Goal: Navigation & Orientation: Find specific page/section

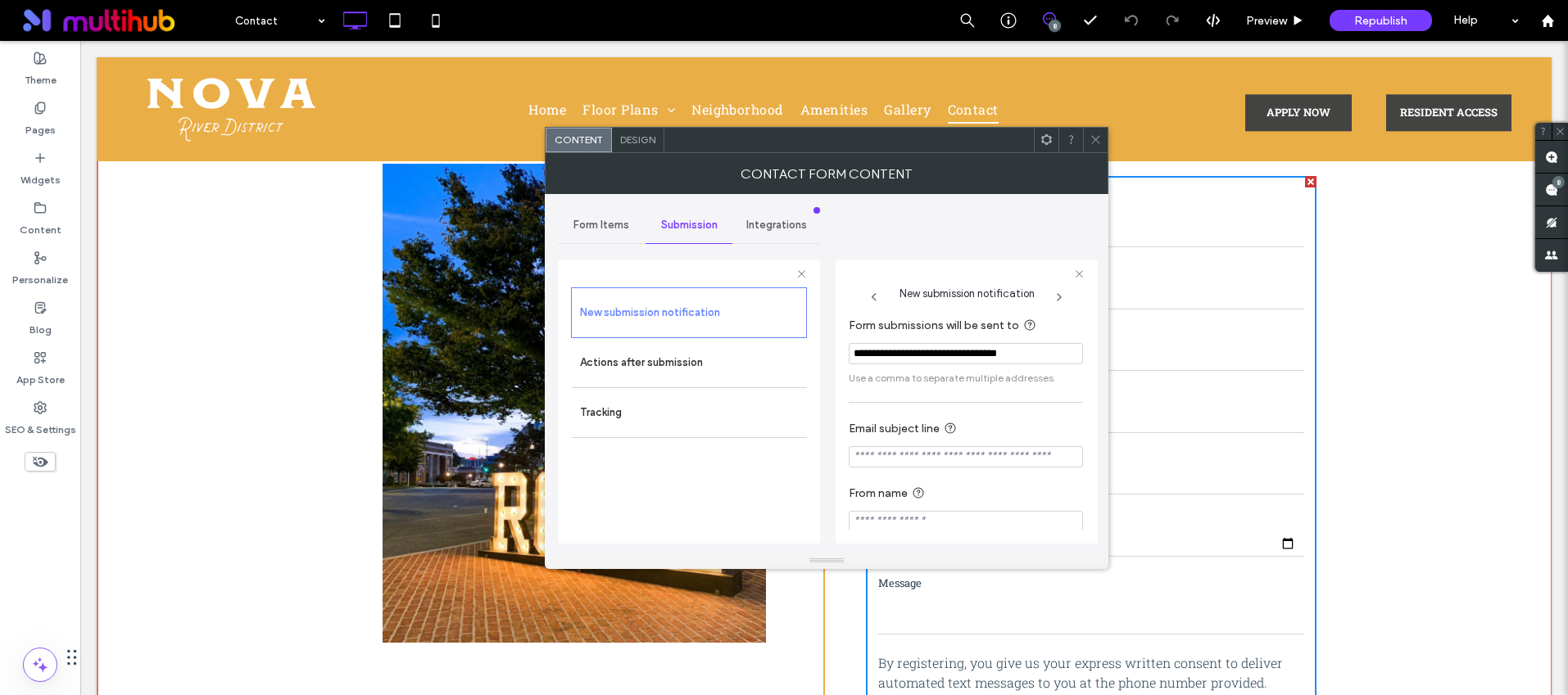
click at [1096, 138] on icon at bounding box center [1096, 139] width 12 height 12
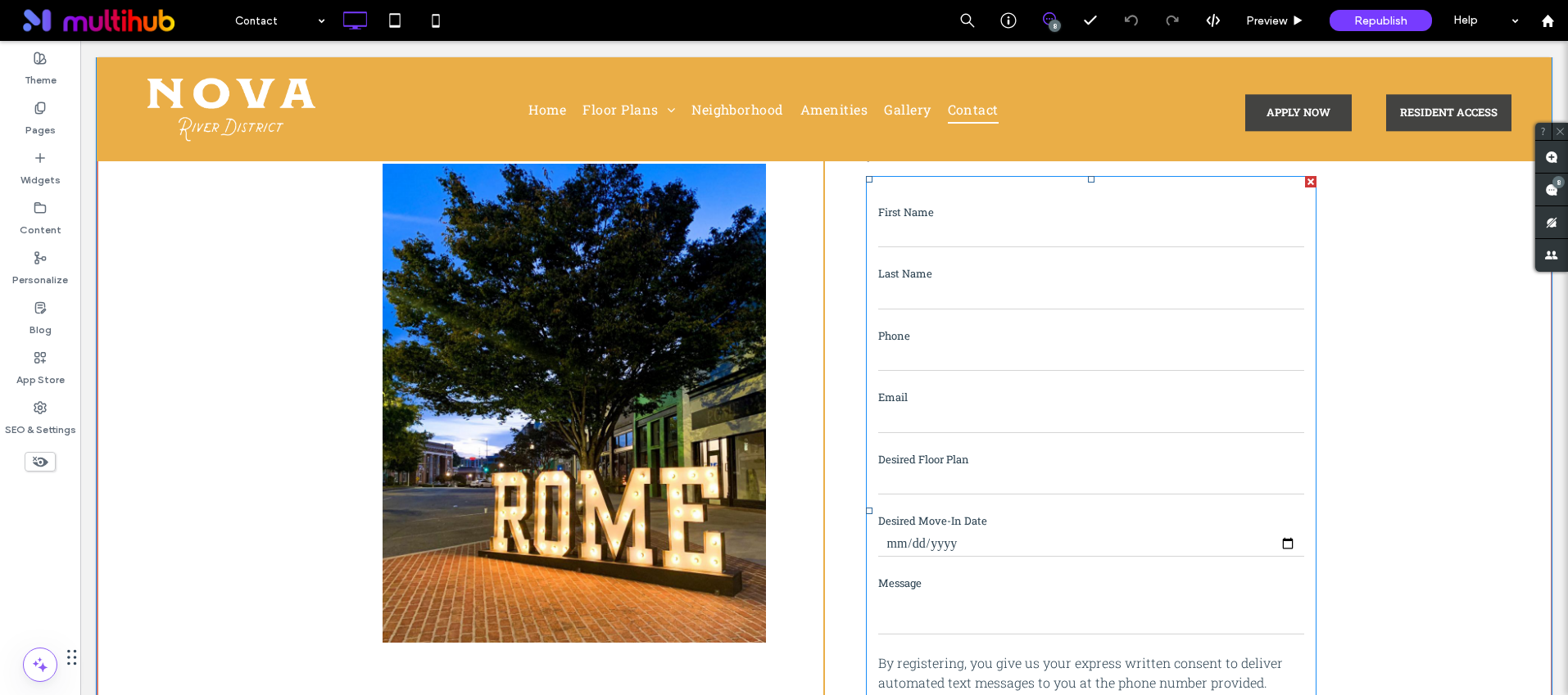
click at [1017, 359] on input "tel" at bounding box center [1091, 359] width 426 height 25
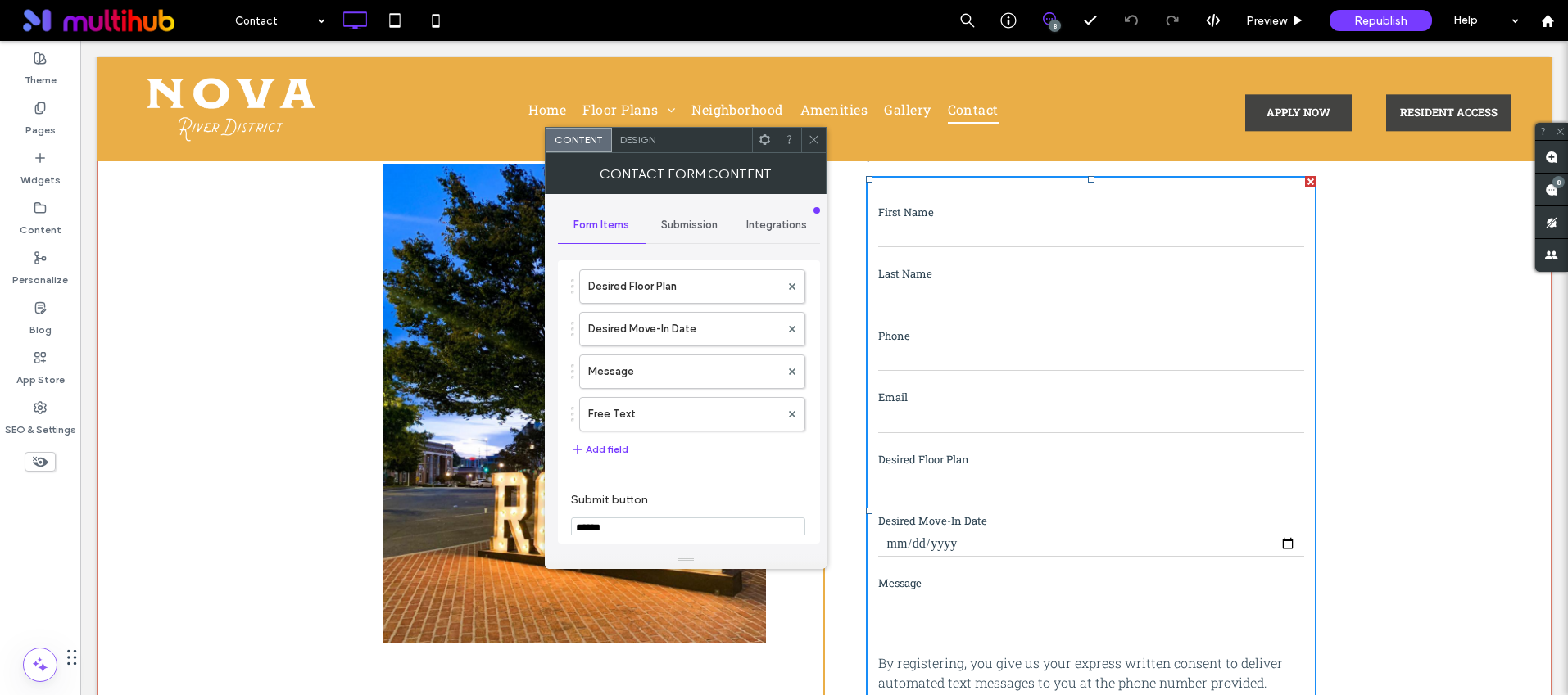
scroll to position [249, 0]
click at [811, 137] on use at bounding box center [813, 140] width 9 height 9
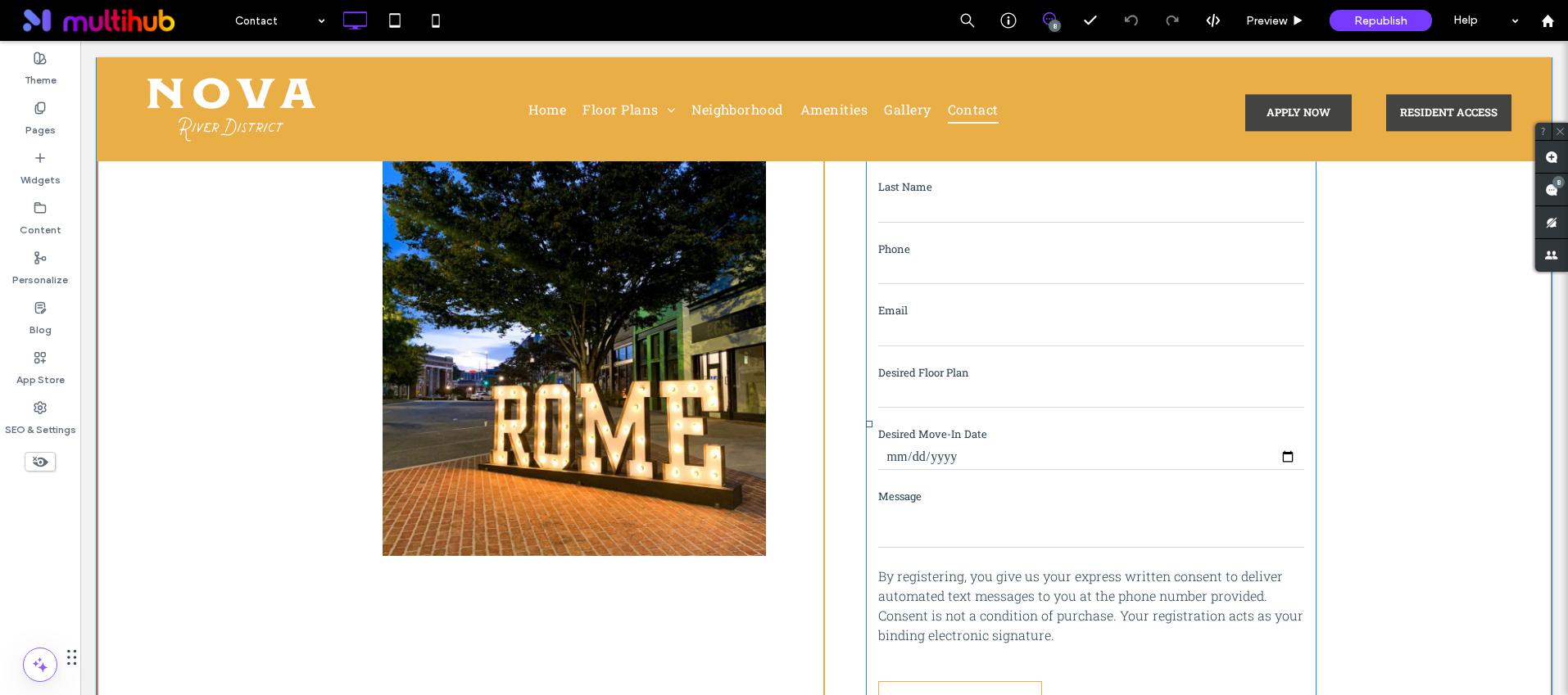
scroll to position [423, 0]
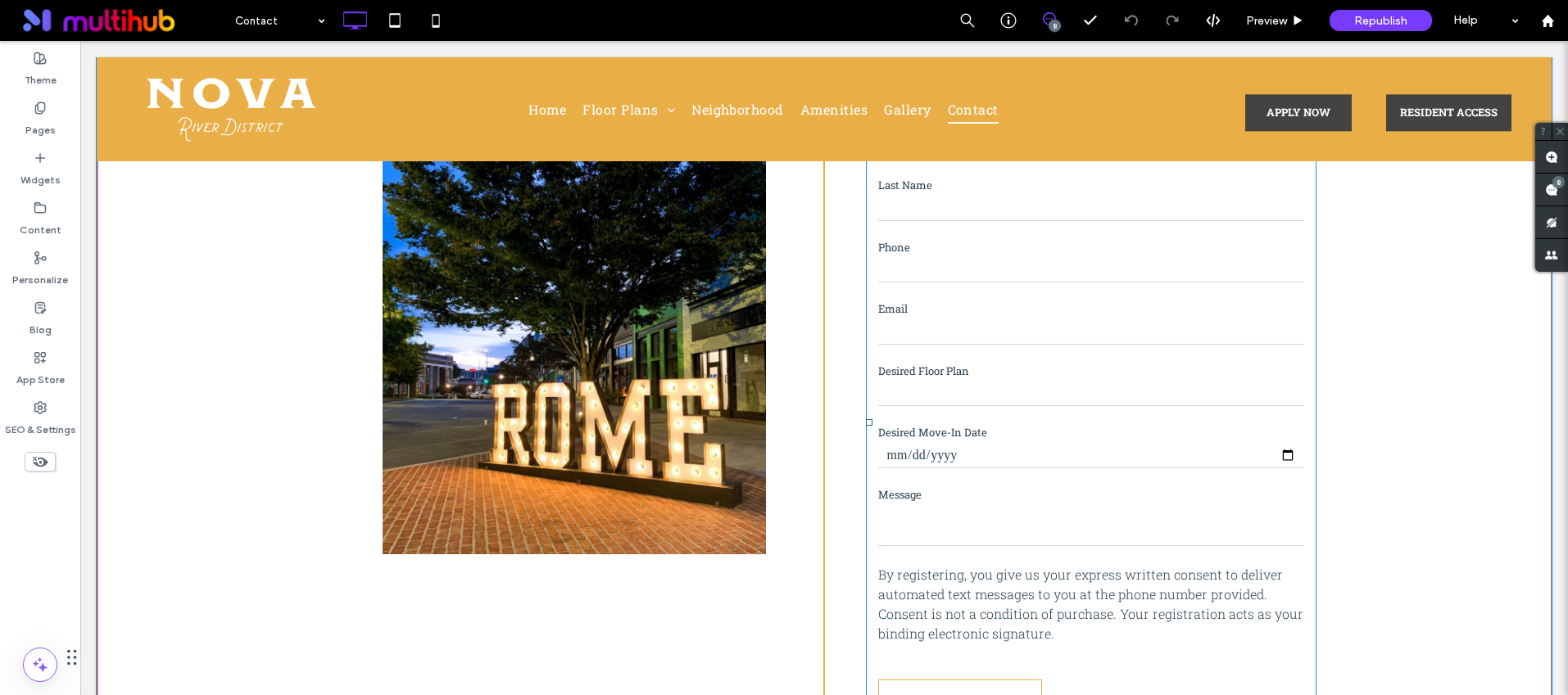
click at [1047, 420] on form "**********" at bounding box center [1091, 423] width 450 height 671
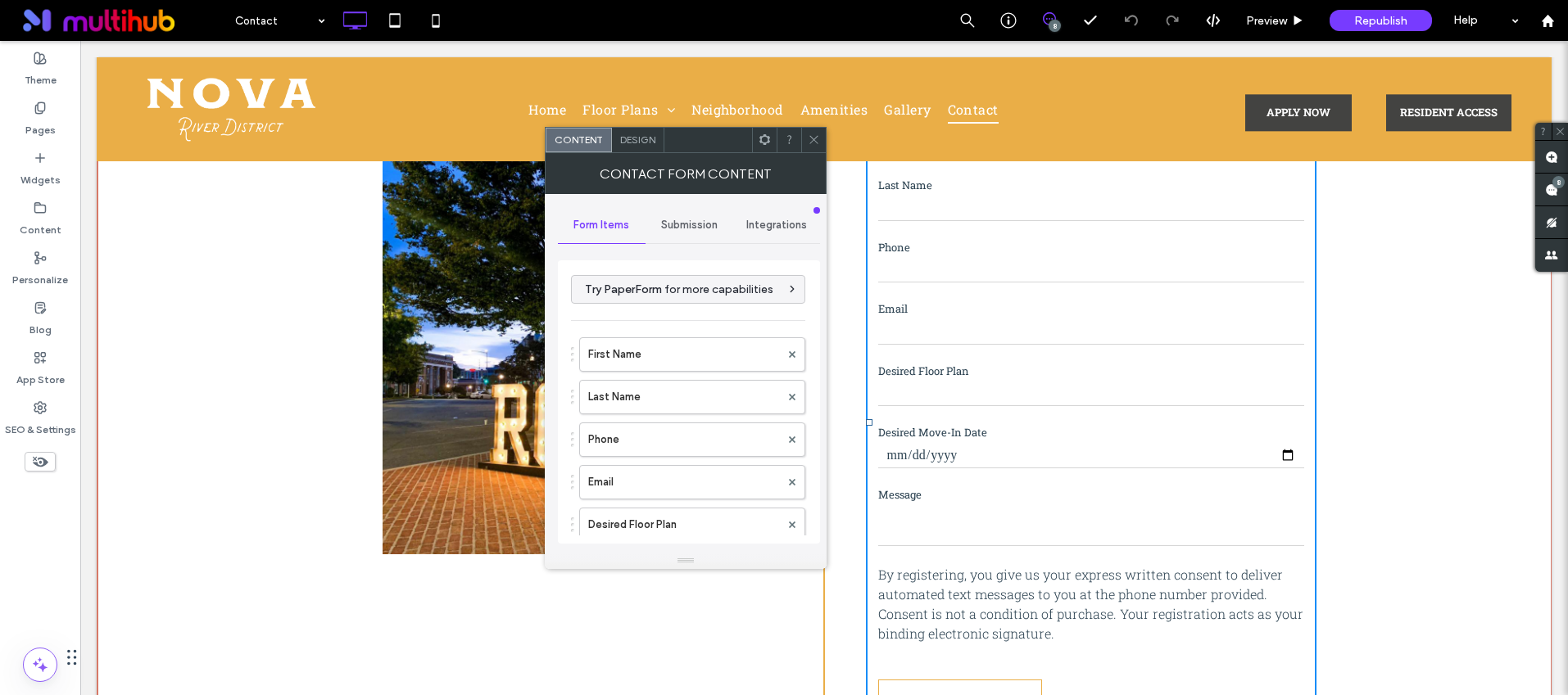
type input "******"
type input "**********"
click at [661, 219] on span "Submission" at bounding box center [689, 225] width 57 height 13
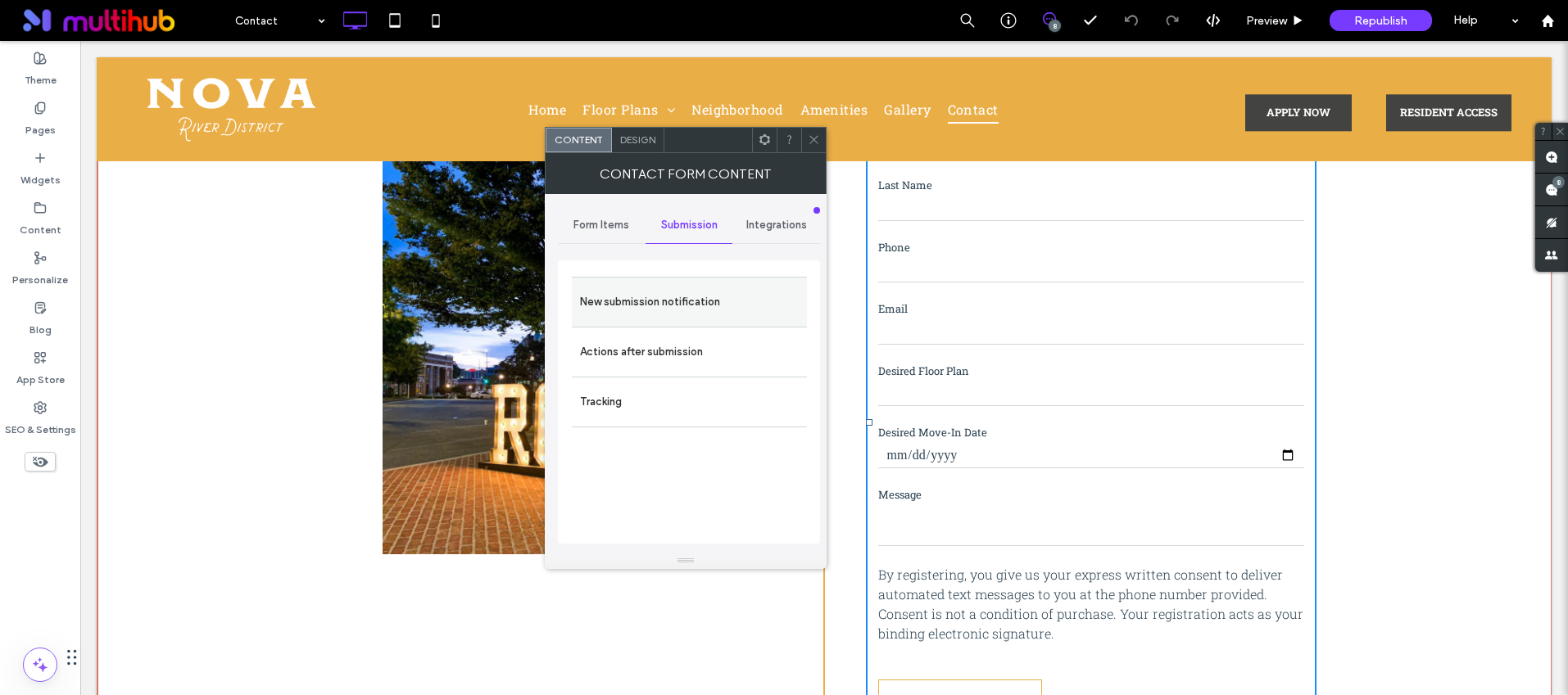
click at [637, 310] on label "New submission notification" at bounding box center [690, 303] width 218 height 33
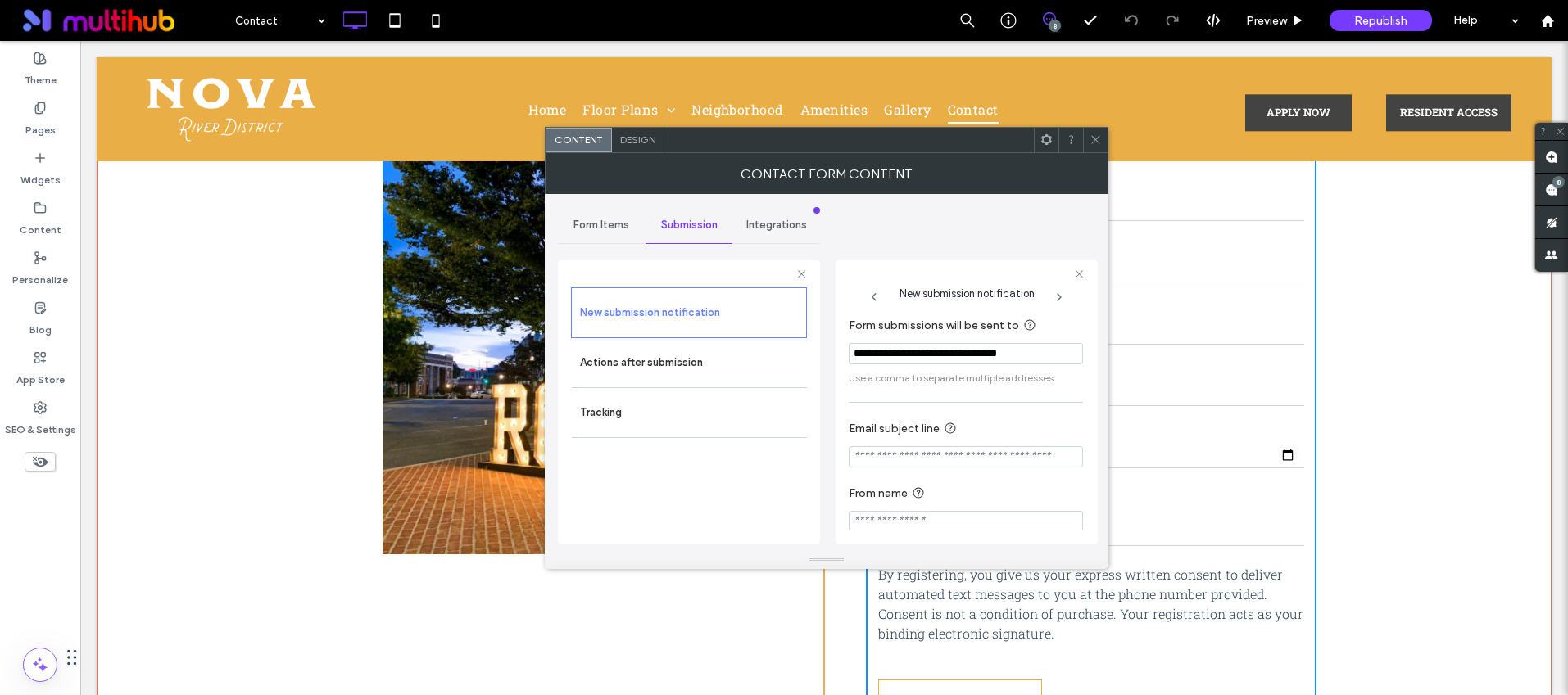
click at [983, 354] on input "**********" at bounding box center [966, 353] width 235 height 21
click at [959, 284] on span "New submission notification" at bounding box center [966, 289] width 135 height 20
click at [1083, 142] on div at bounding box center [1096, 140] width 25 height 25
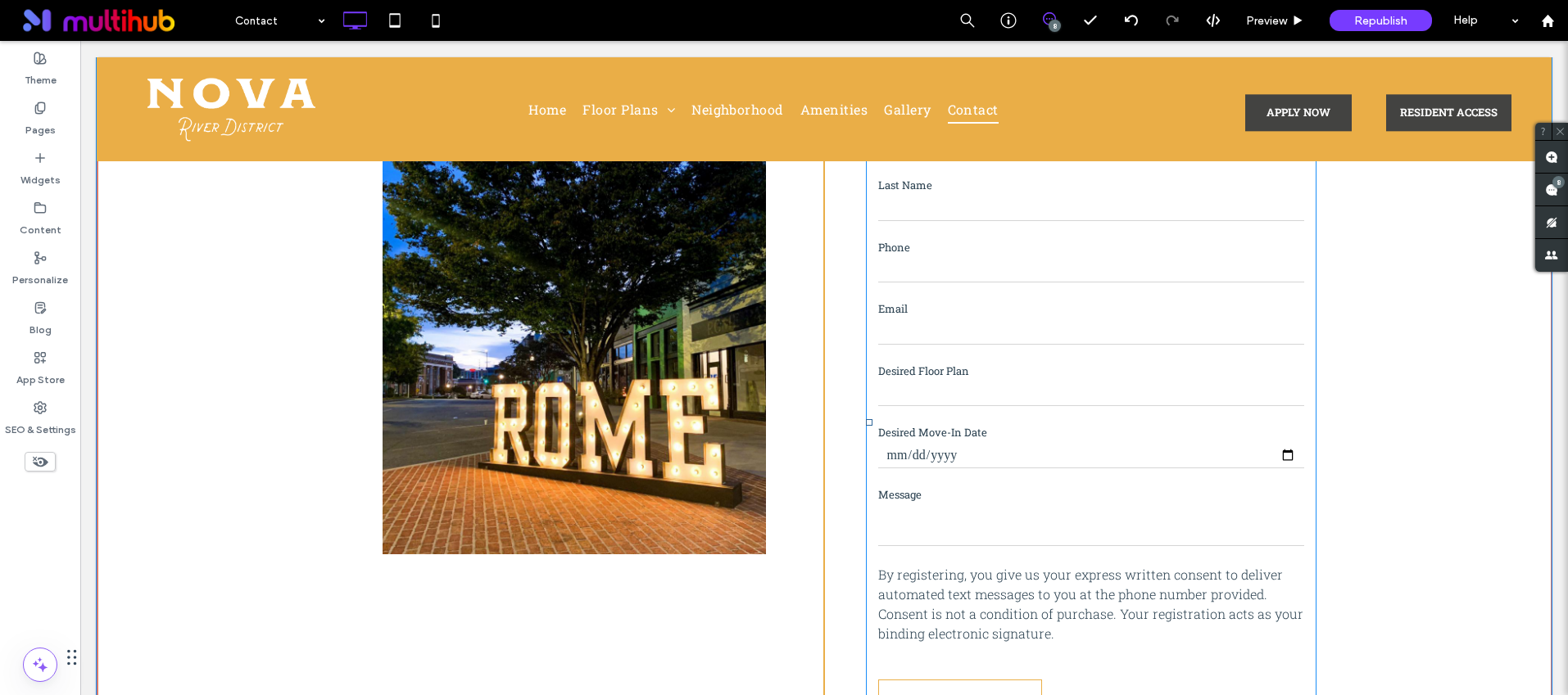
click at [1064, 392] on select "**********" at bounding box center [1091, 394] width 426 height 25
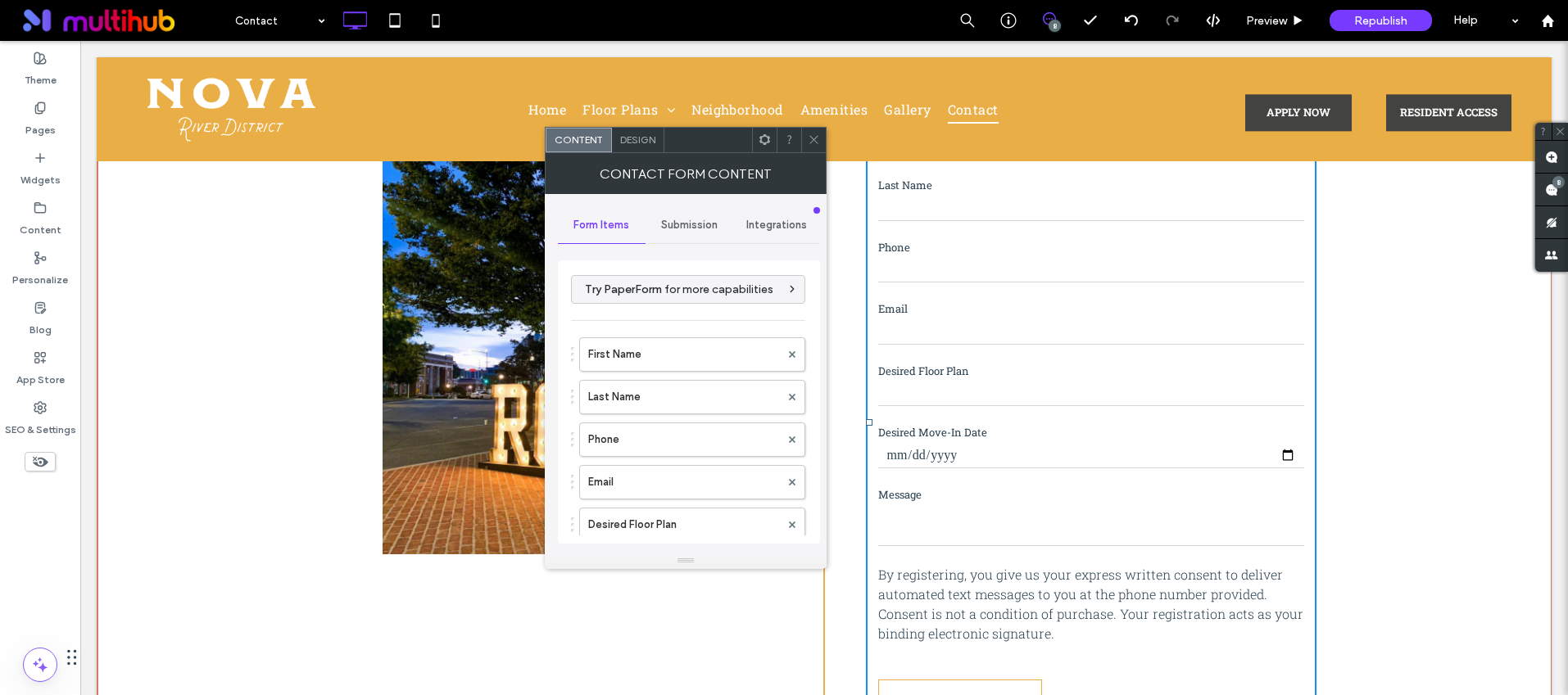
click at [697, 218] on span "Submission" at bounding box center [689, 225] width 57 height 13
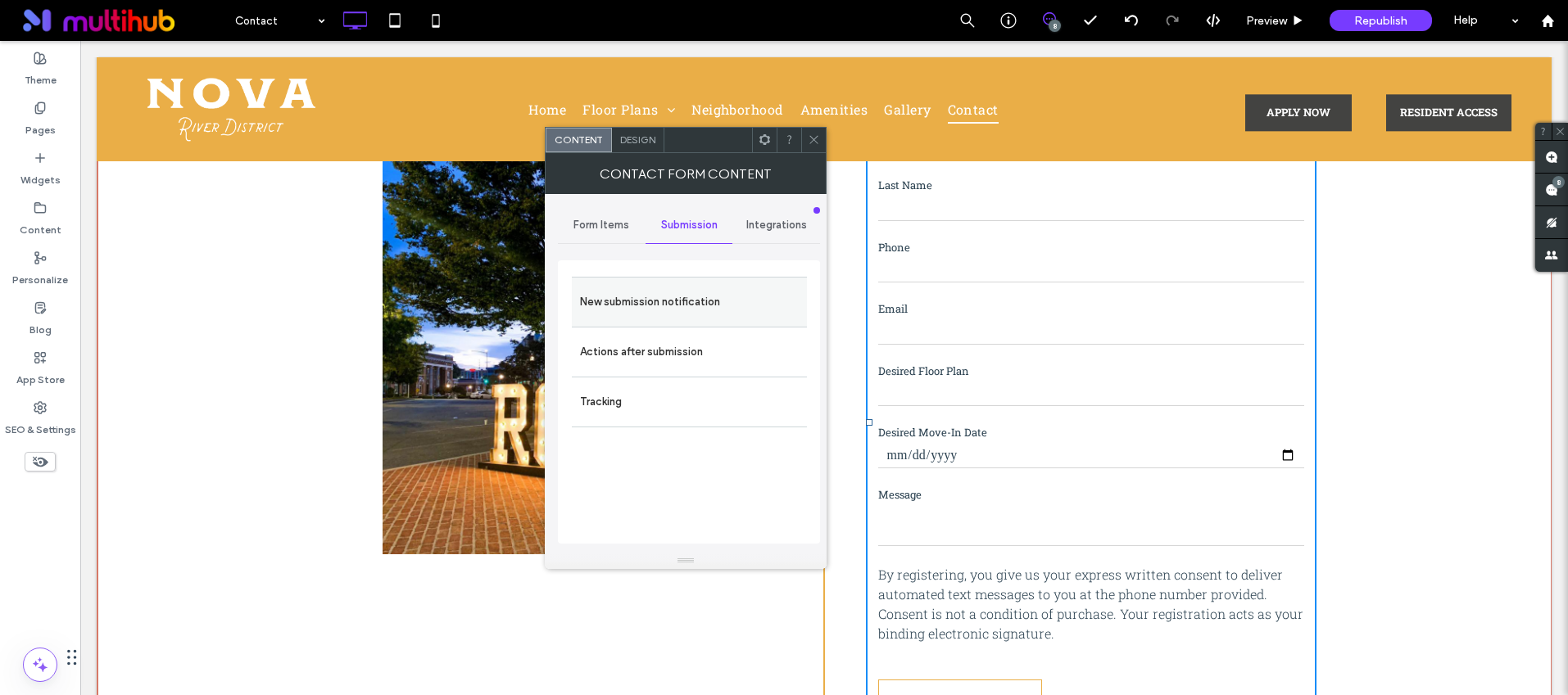
click at [691, 304] on label "New submission notification" at bounding box center [690, 303] width 218 height 33
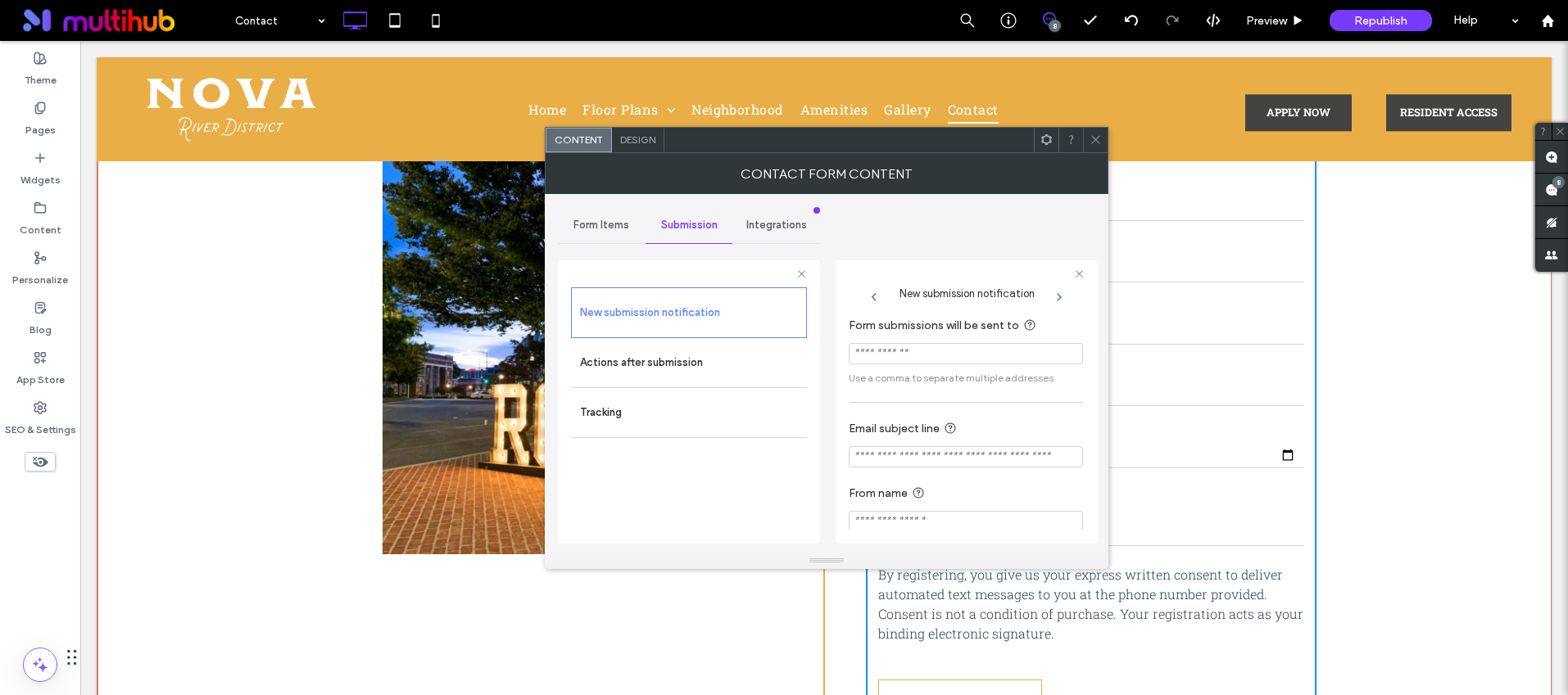
click at [1090, 138] on icon at bounding box center [1096, 139] width 12 height 12
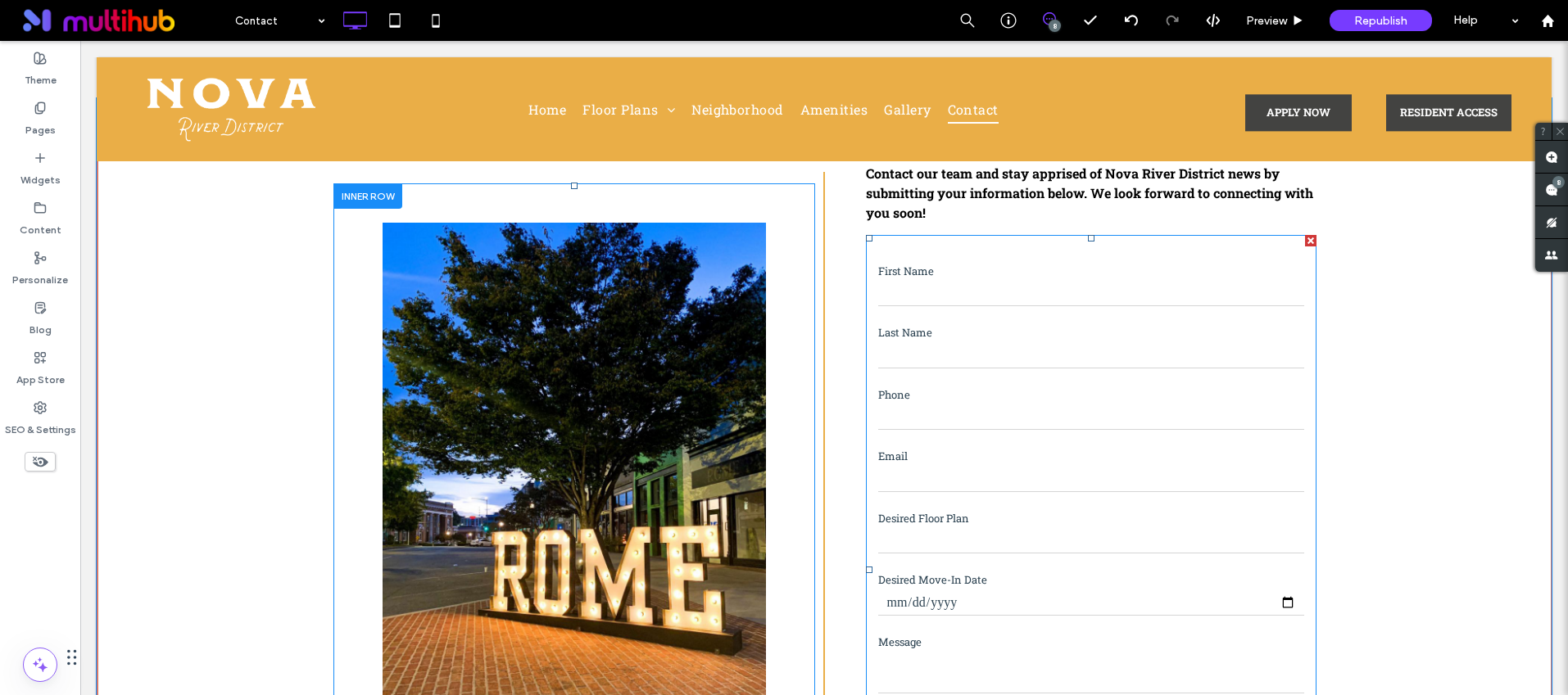
scroll to position [246, 0]
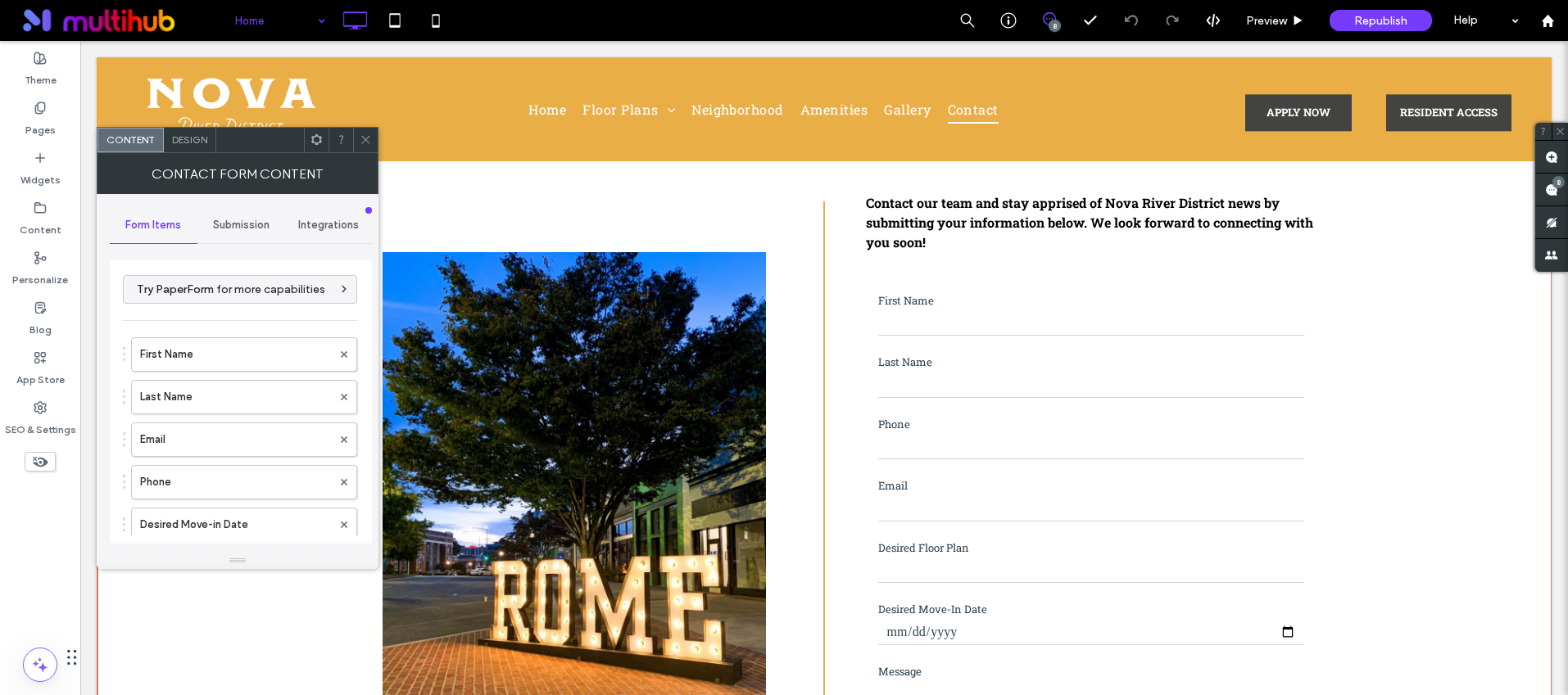
click at [232, 235] on div "Submission" at bounding box center [241, 225] width 88 height 36
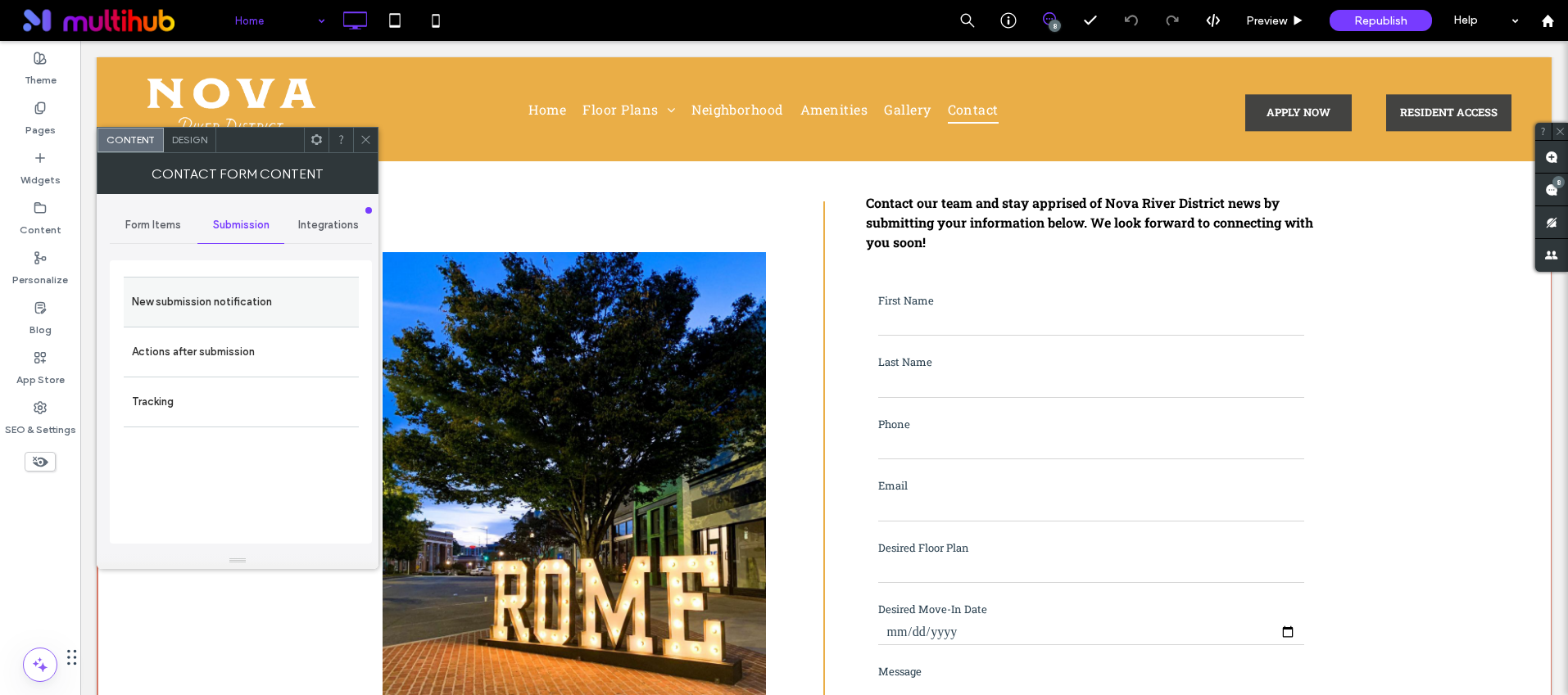
click at [206, 286] on label "New submission notification" at bounding box center [241, 303] width 218 height 33
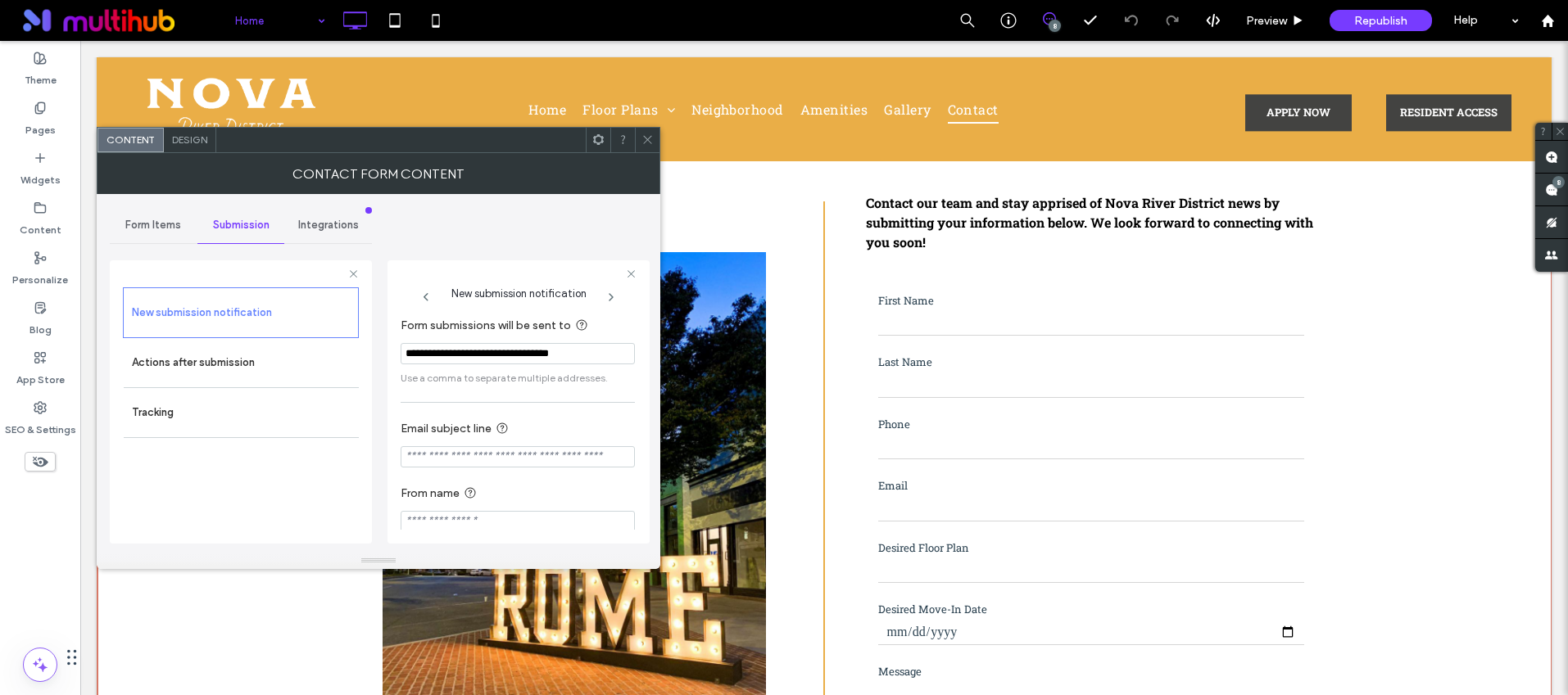
click at [452, 354] on input "**********" at bounding box center [517, 353] width 235 height 21
click at [410, 278] on div at bounding box center [518, 274] width 236 height 11
drag, startPoint x: 639, startPoint y: 141, endPoint x: 648, endPoint y: 169, distance: 29.4
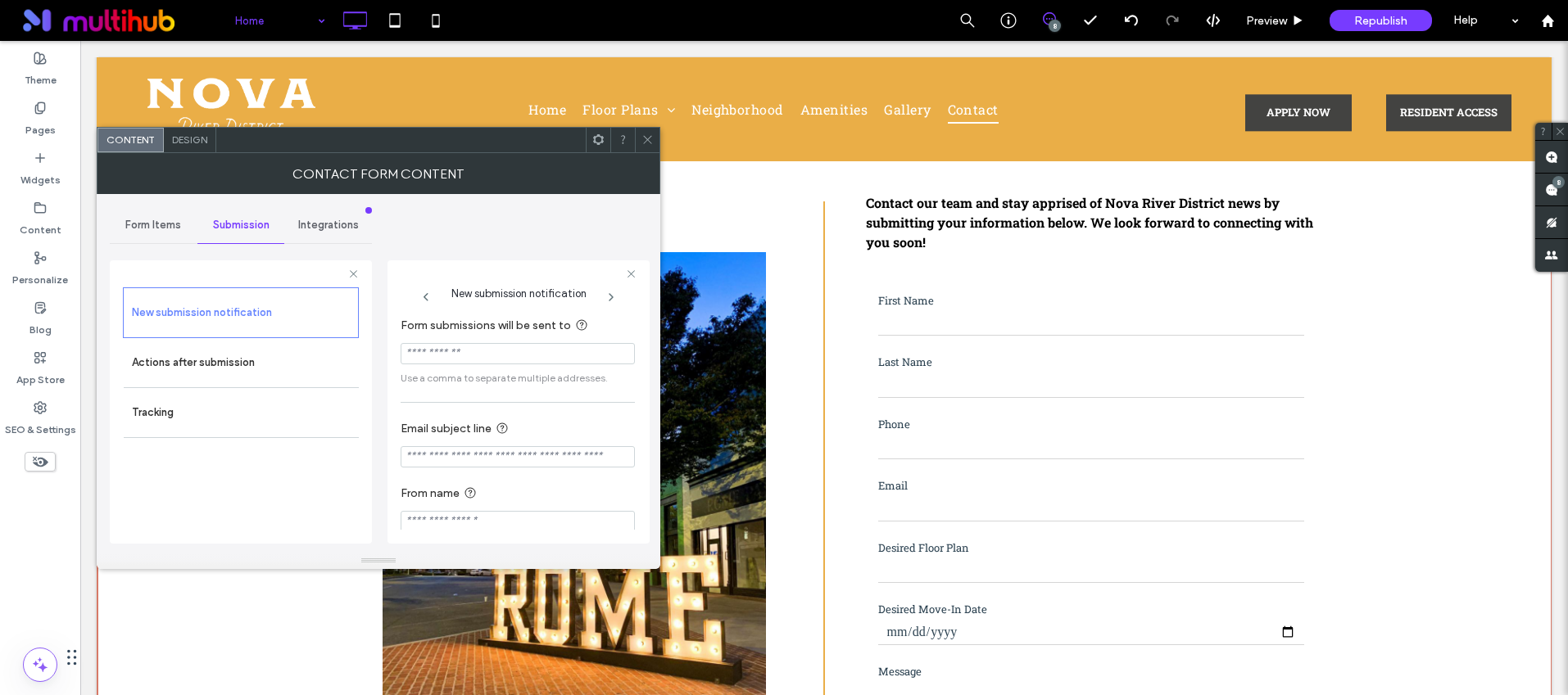
click at [639, 141] on div at bounding box center [648, 140] width 25 height 25
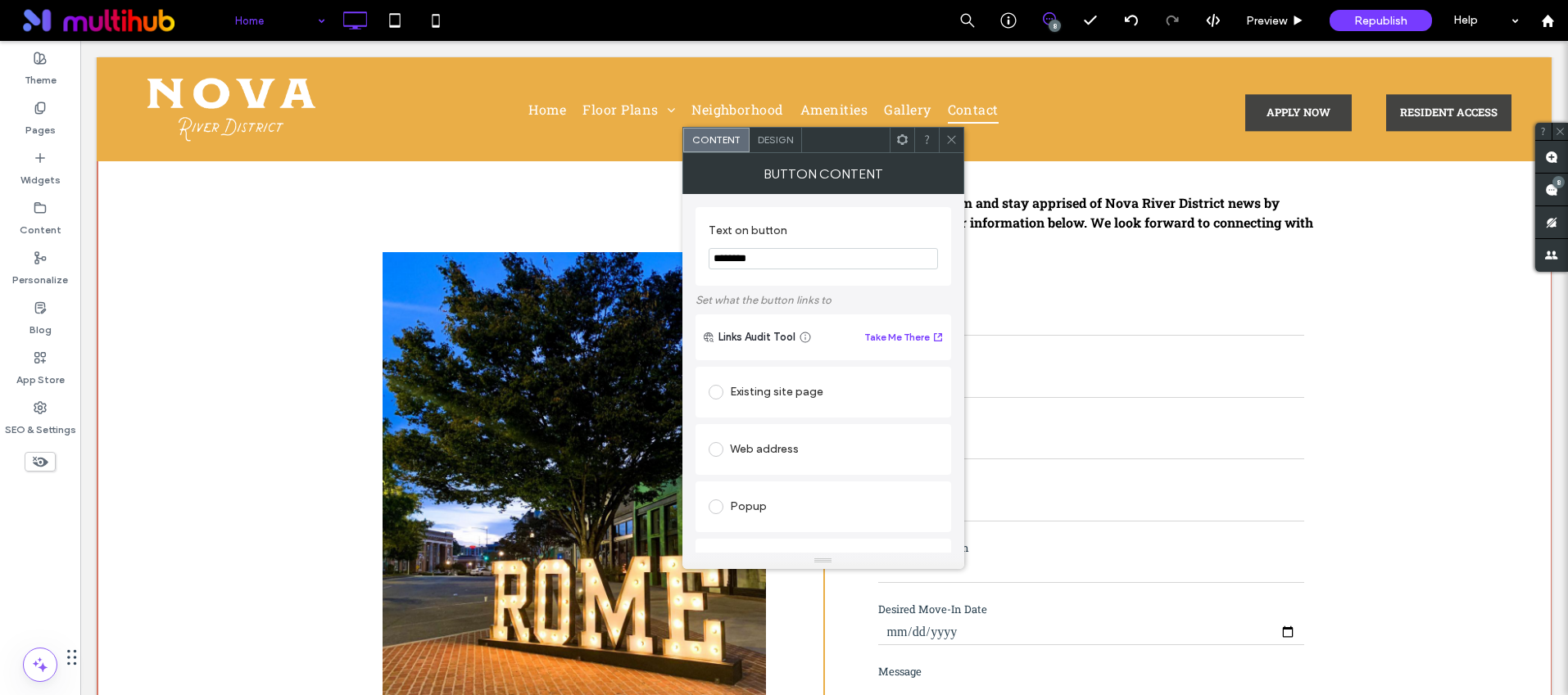
click at [715, 392] on span at bounding box center [716, 392] width 14 height 14
click at [948, 133] on icon at bounding box center [951, 139] width 12 height 12
click at [950, 139] on use at bounding box center [951, 140] width 9 height 9
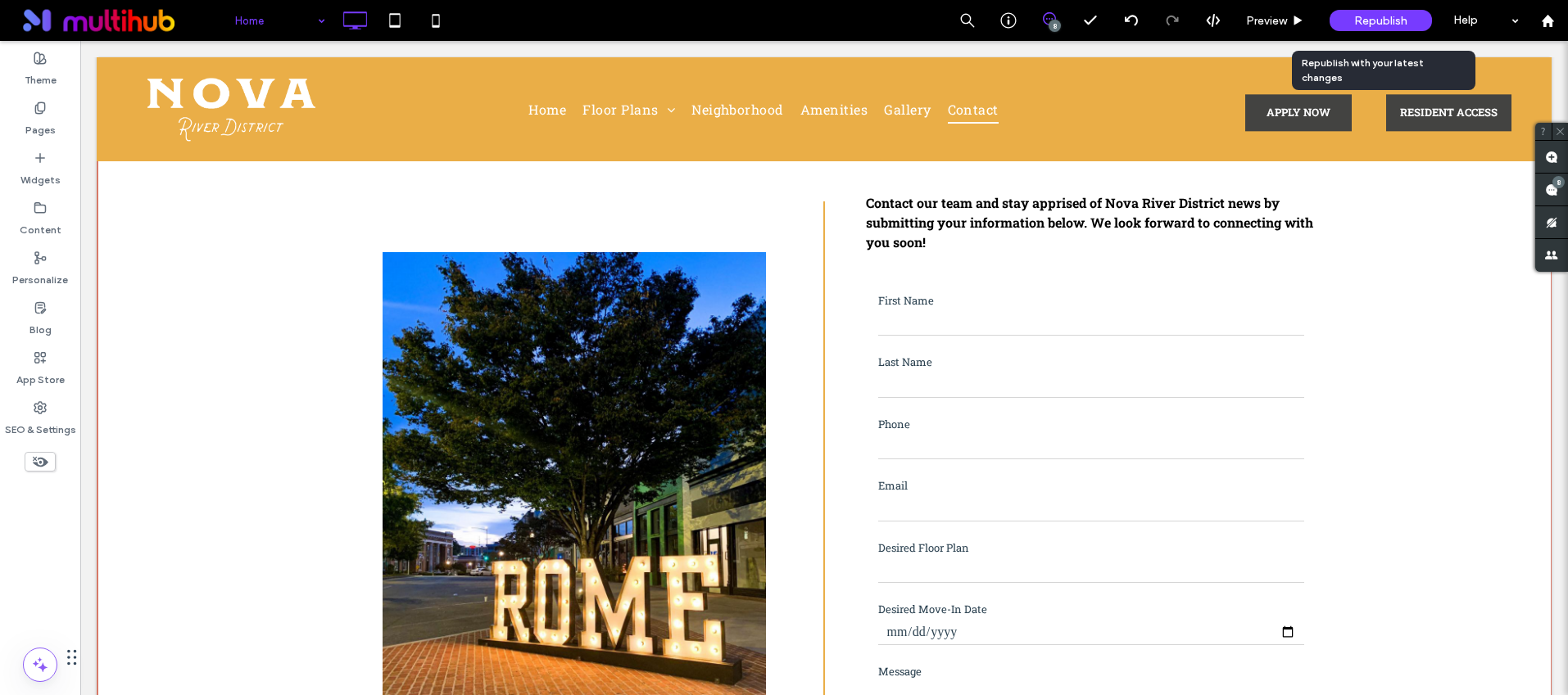
click at [1386, 9] on div "Republish" at bounding box center [1380, 20] width 102 height 41
click at [1391, 14] on span "Republish" at bounding box center [1381, 21] width 54 height 14
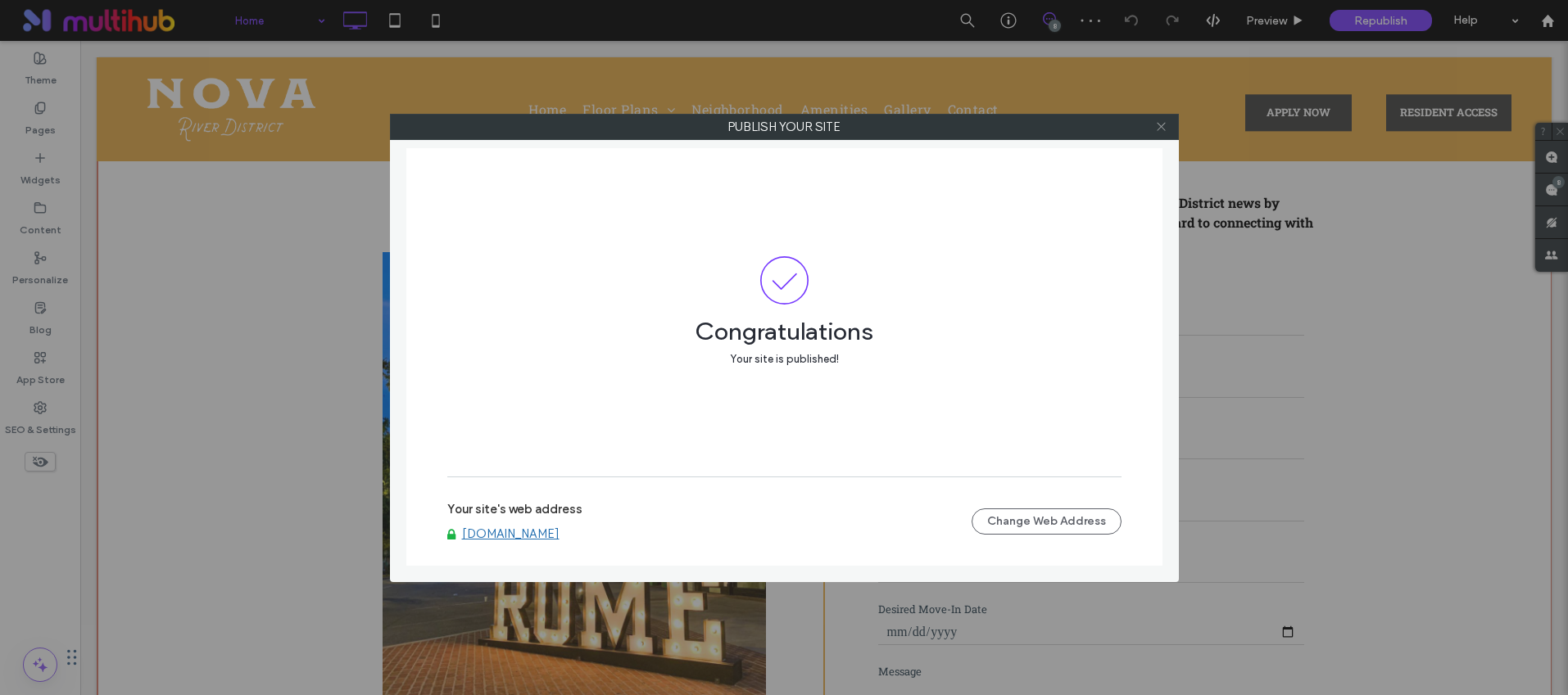
click at [1159, 124] on icon at bounding box center [1161, 126] width 12 height 12
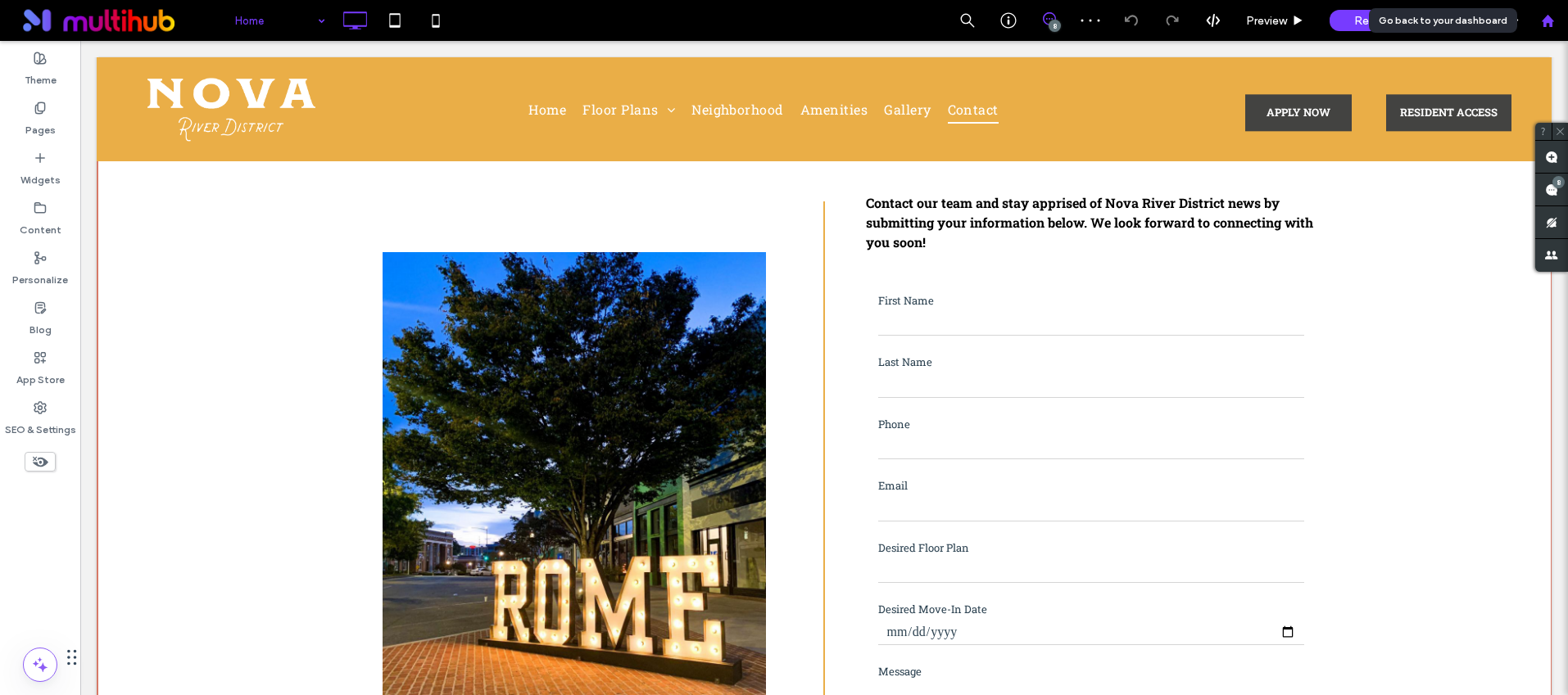
click at [1551, 23] on use at bounding box center [1547, 20] width 12 height 12
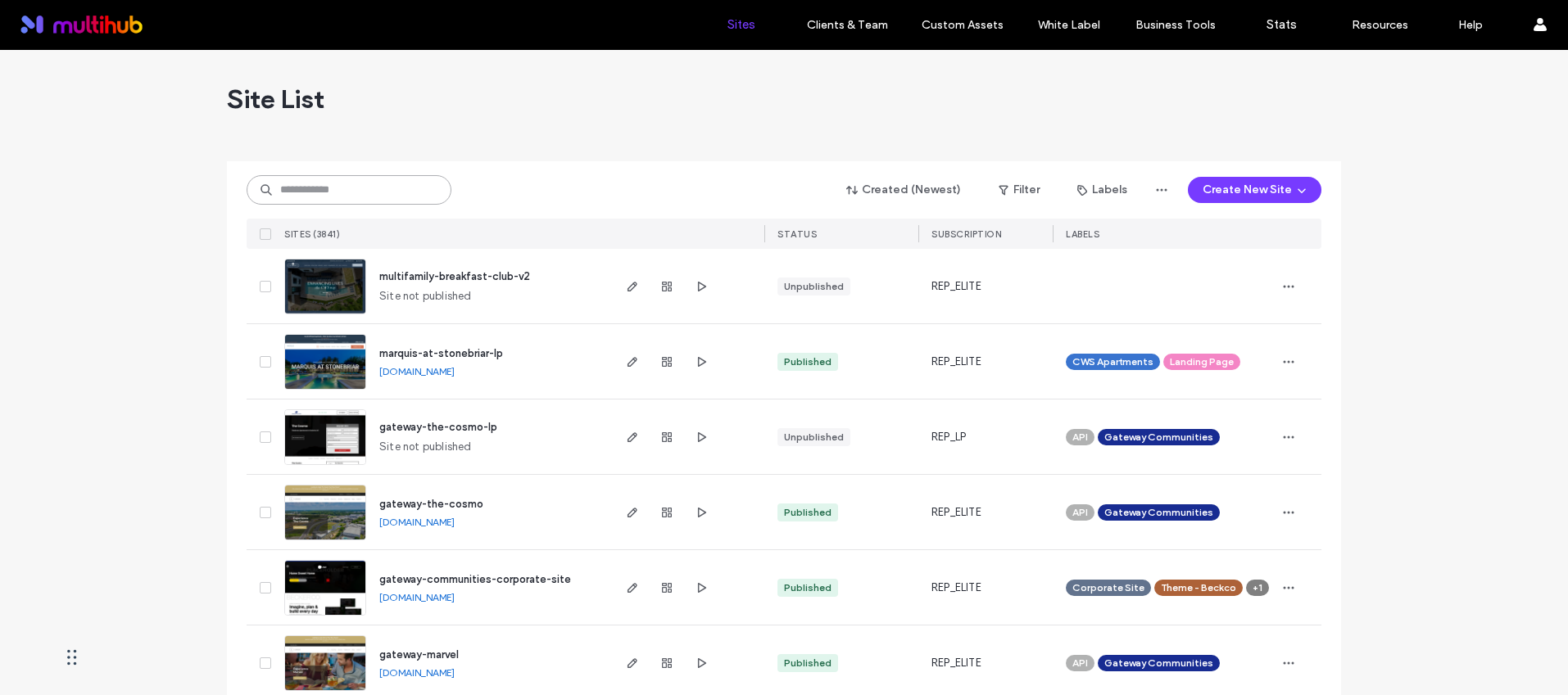
click at [362, 196] on input at bounding box center [349, 190] width 205 height 30
click at [362, 193] on input at bounding box center [349, 190] width 205 height 30
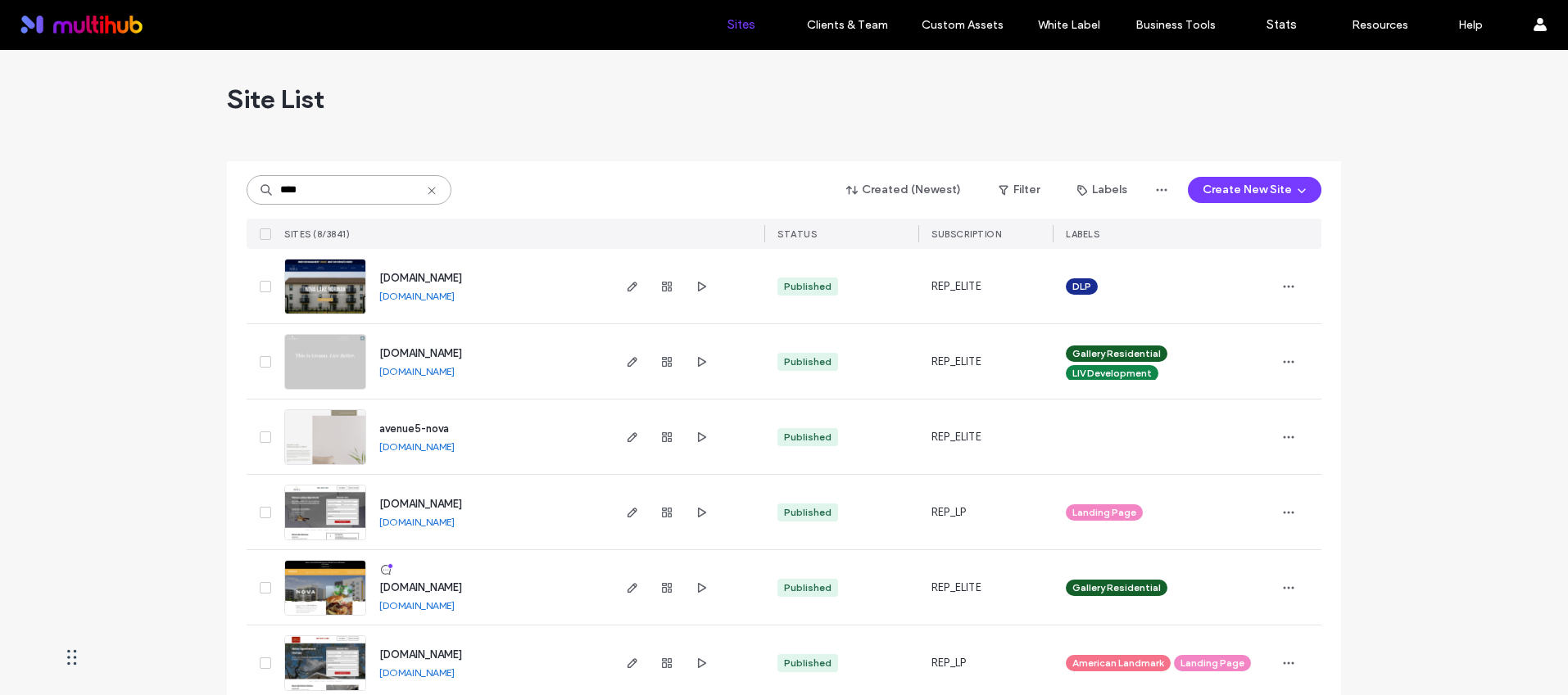
type input "****"
click at [462, 585] on span "[DOMAIN_NAME]" at bounding box center [420, 587] width 82 height 12
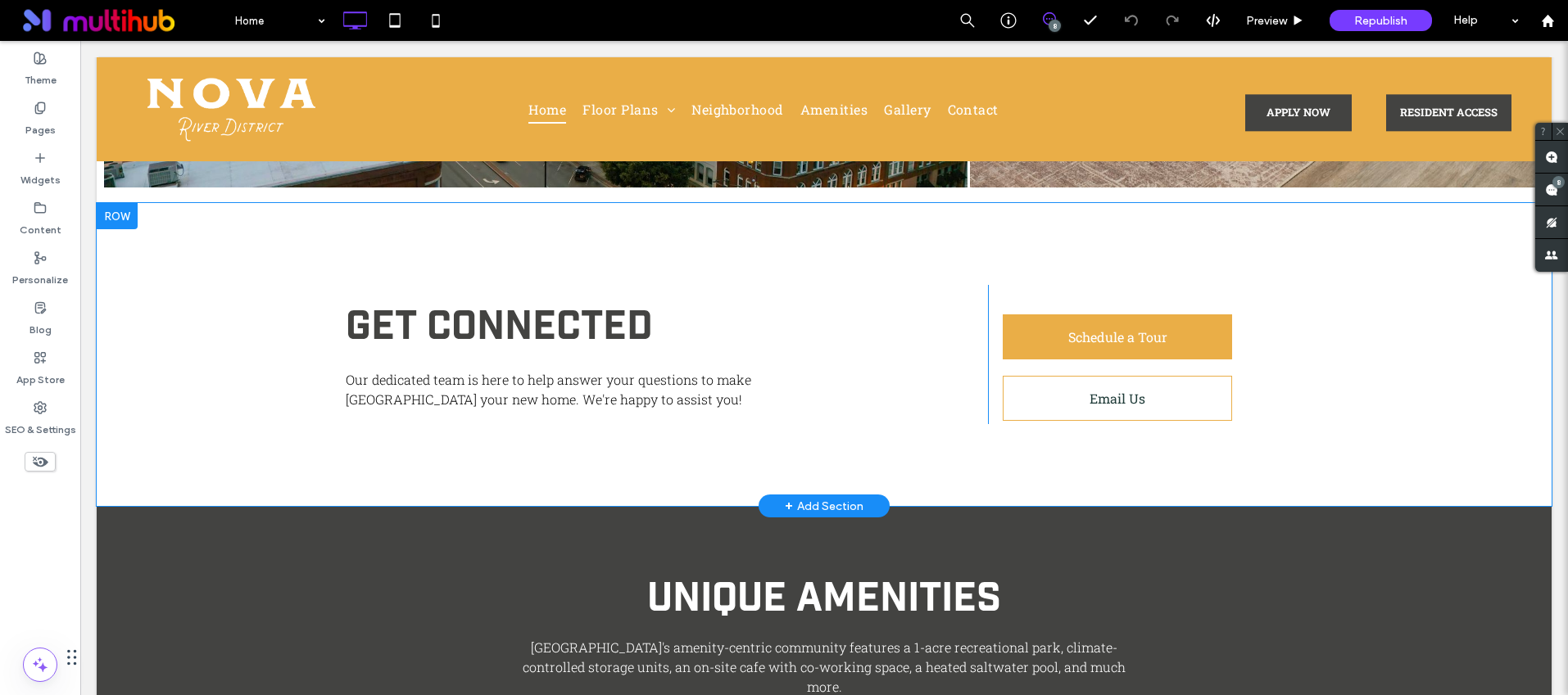
scroll to position [2918, 0]
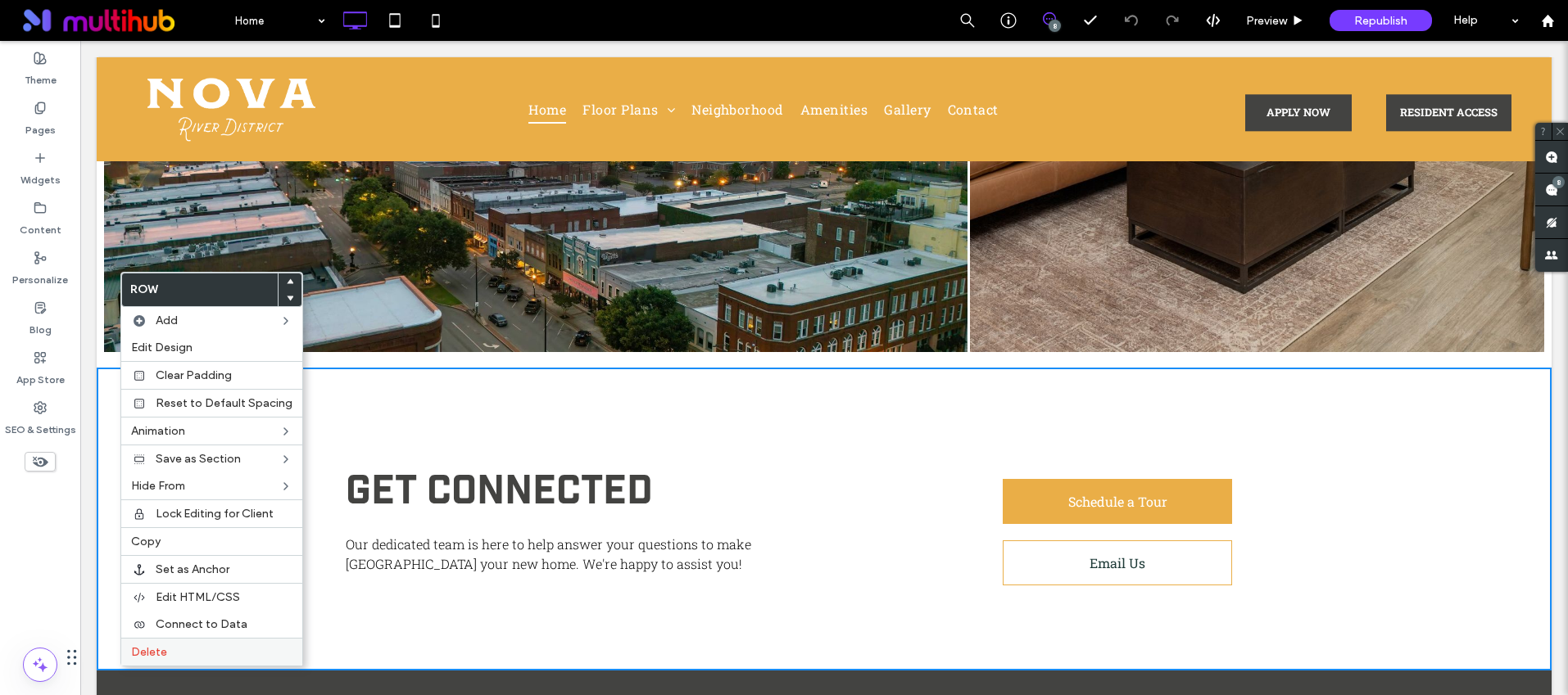
click at [157, 654] on span "Delete" at bounding box center [149, 652] width 36 height 14
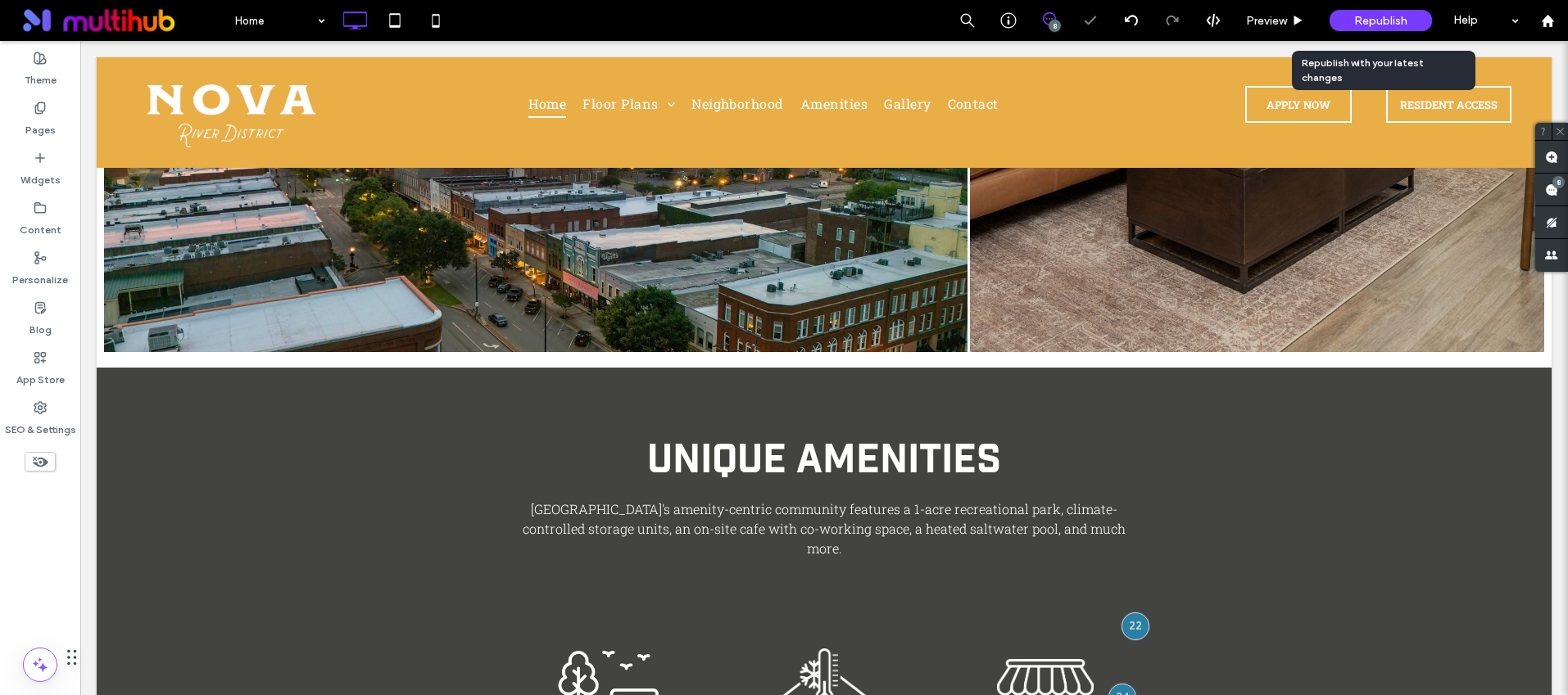
click at [1361, 16] on span "Republish" at bounding box center [1381, 21] width 54 height 14
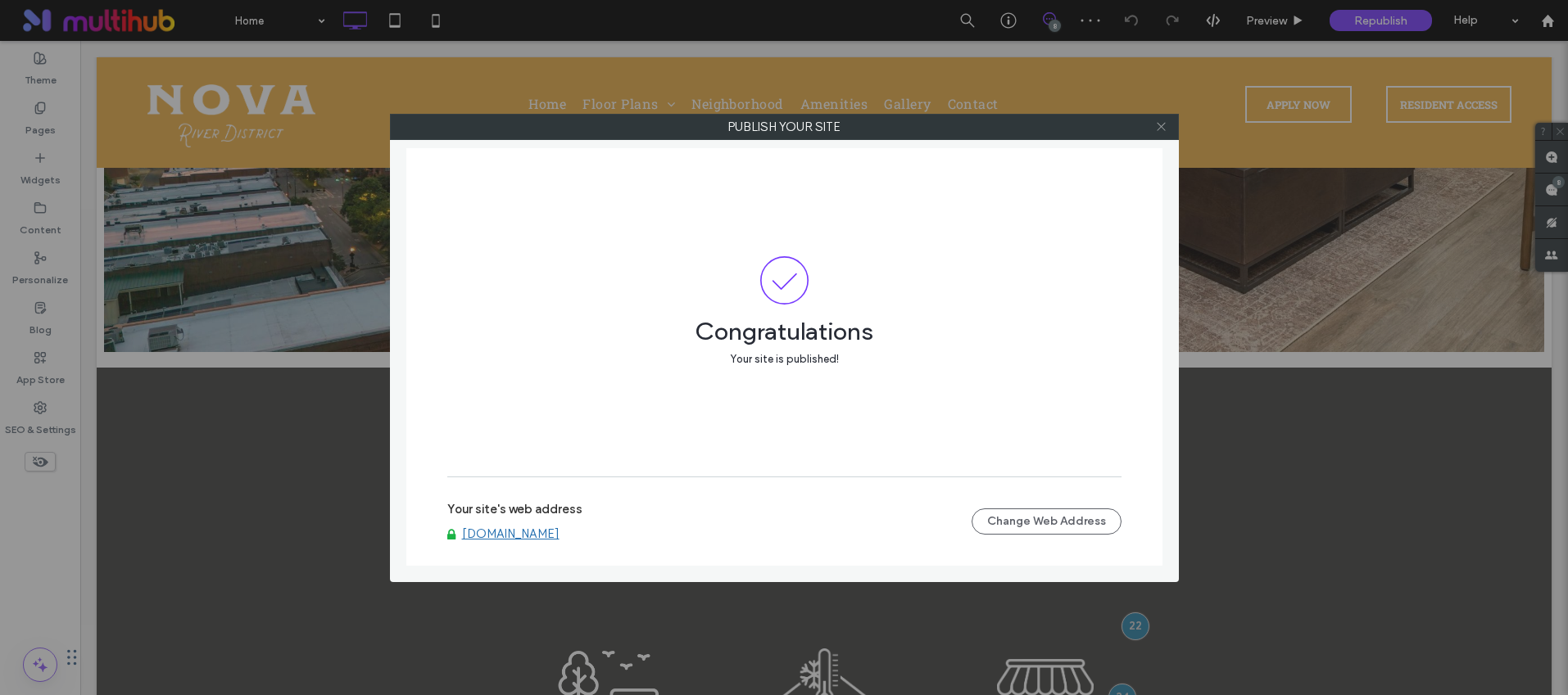
click at [1160, 126] on use at bounding box center [1161, 126] width 9 height 9
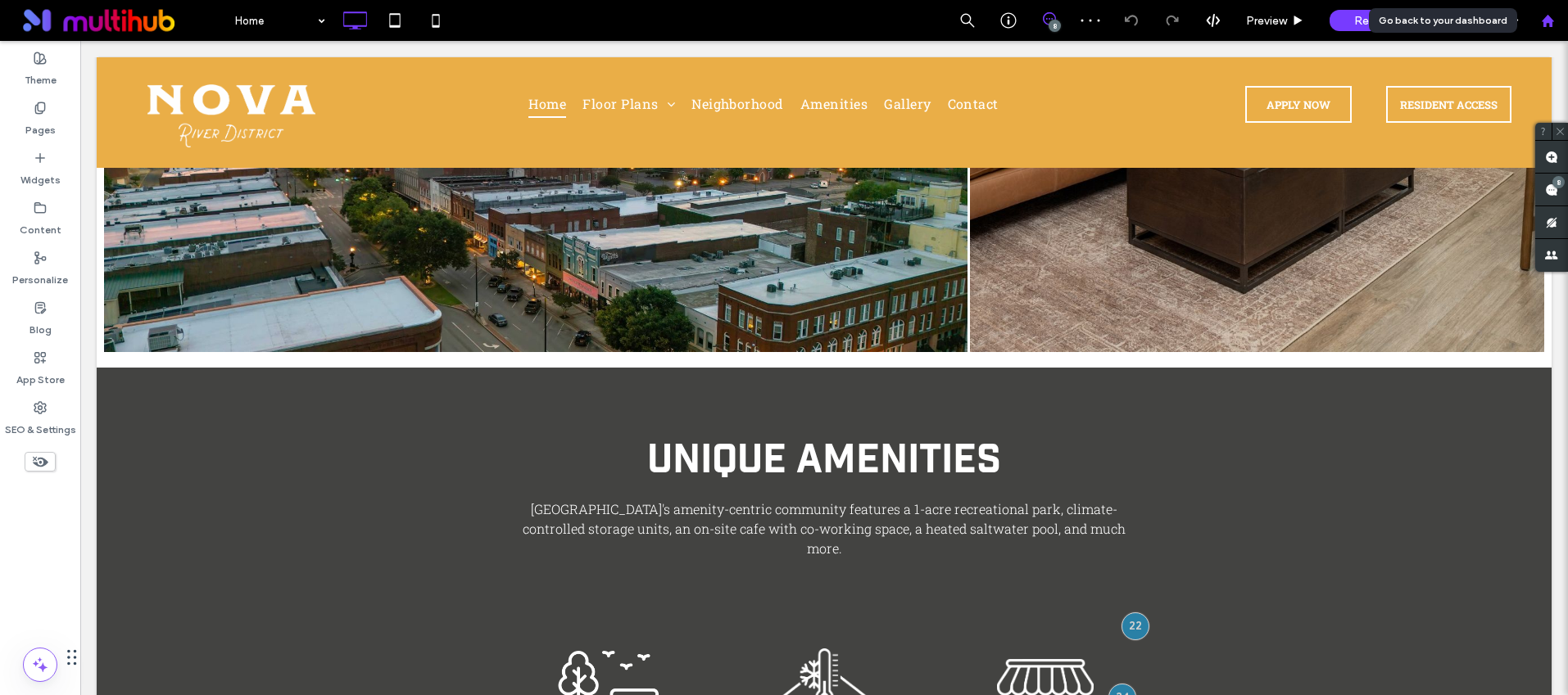
click at [1544, 23] on use at bounding box center [1547, 20] width 12 height 12
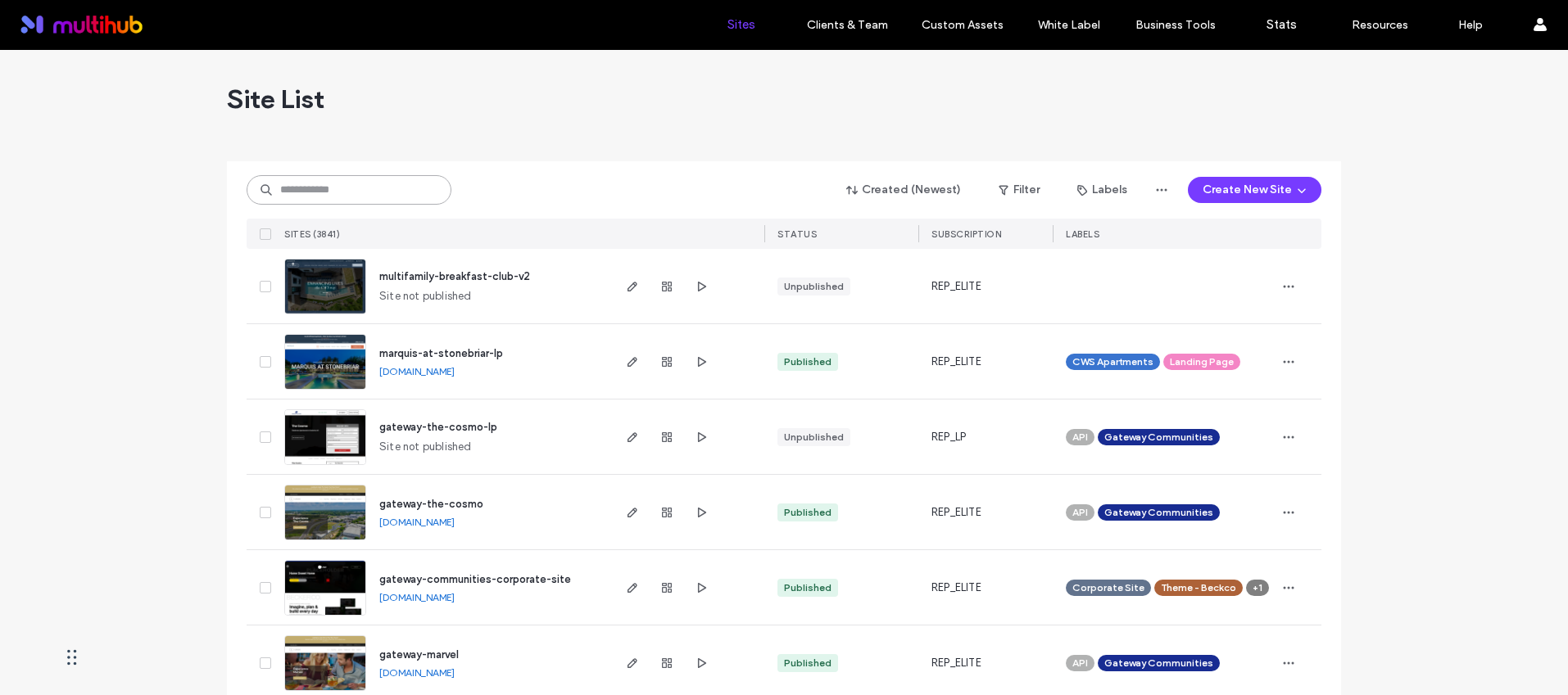
click at [286, 184] on input at bounding box center [349, 190] width 205 height 30
click at [367, 190] on input at bounding box center [349, 190] width 205 height 30
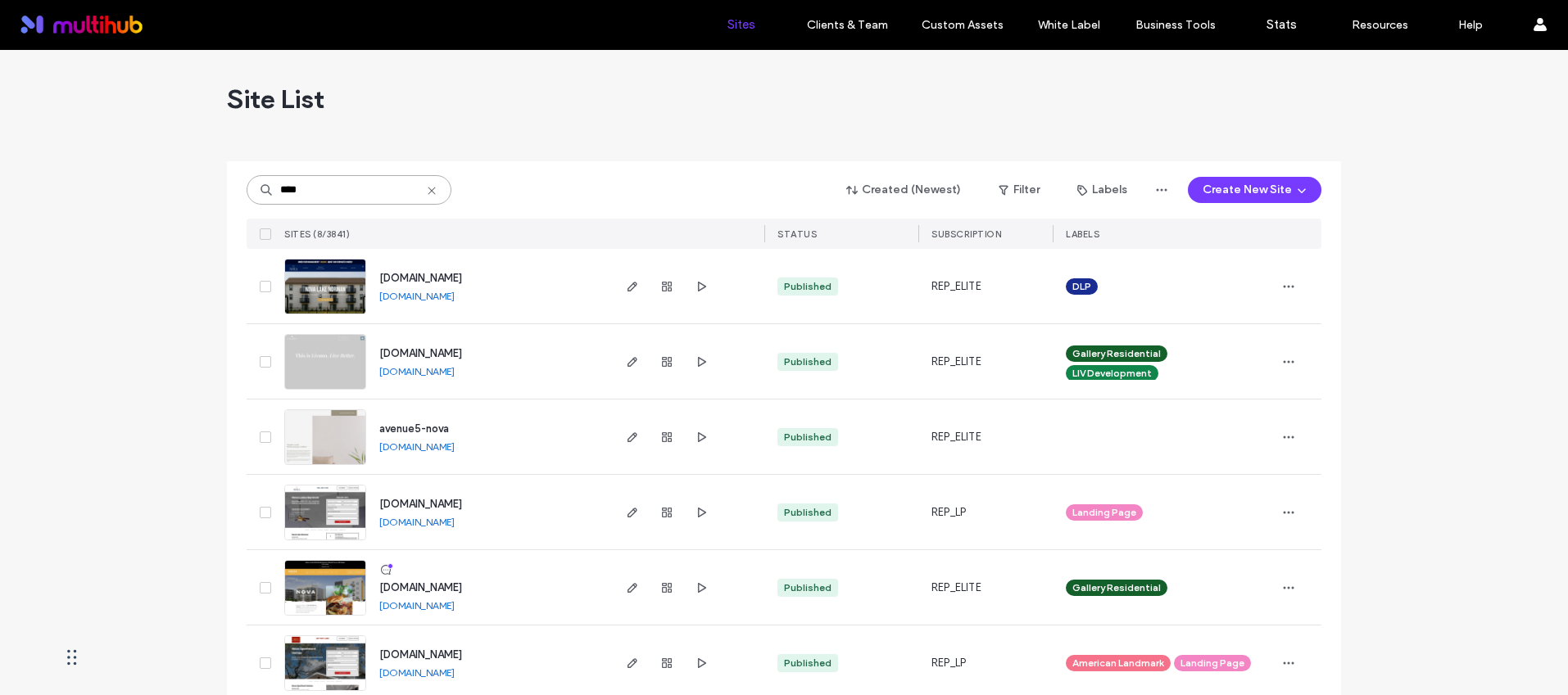
type input "****"
click at [455, 605] on link "[DOMAIN_NAME]" at bounding box center [417, 605] width 76 height 12
click at [425, 190] on icon at bounding box center [432, 191] width 13 height 13
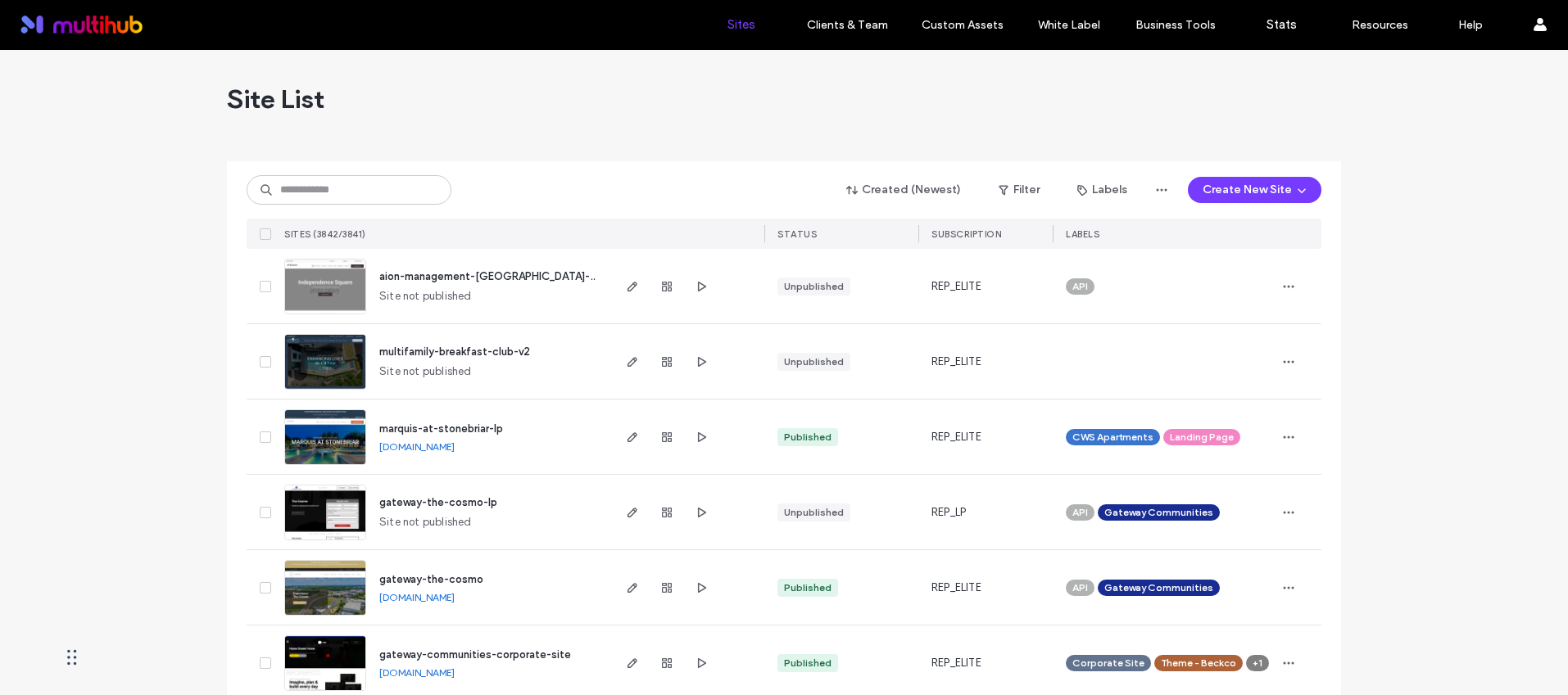
click at [346, 207] on div "Created (Newest) Filter Labels Create New Site SITES (3842/3841) STATUS SUBSCRI…" at bounding box center [784, 206] width 1075 height 88
click at [352, 195] on input at bounding box center [349, 190] width 205 height 30
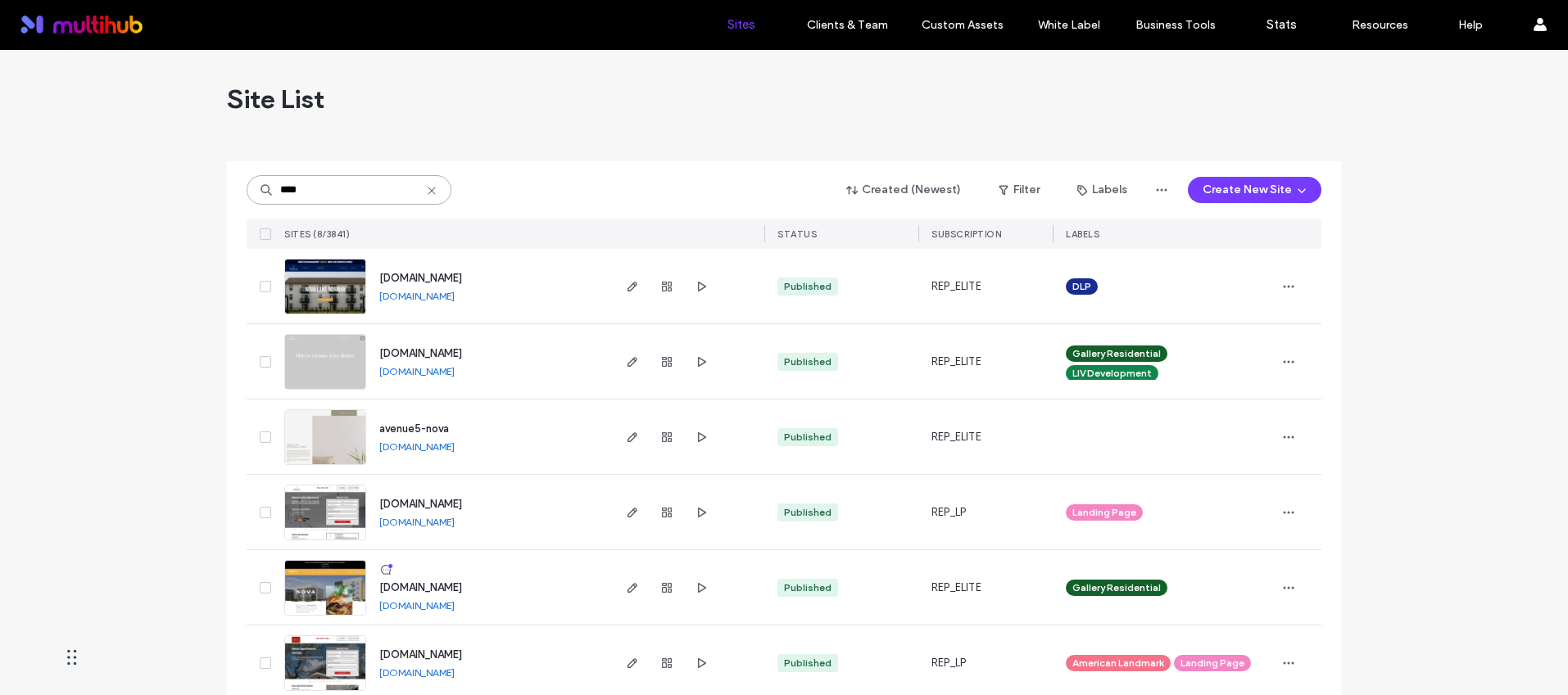
type input "****"
click at [455, 601] on link "[DOMAIN_NAME]" at bounding box center [417, 605] width 76 height 12
click at [428, 190] on icon at bounding box center [432, 191] width 13 height 13
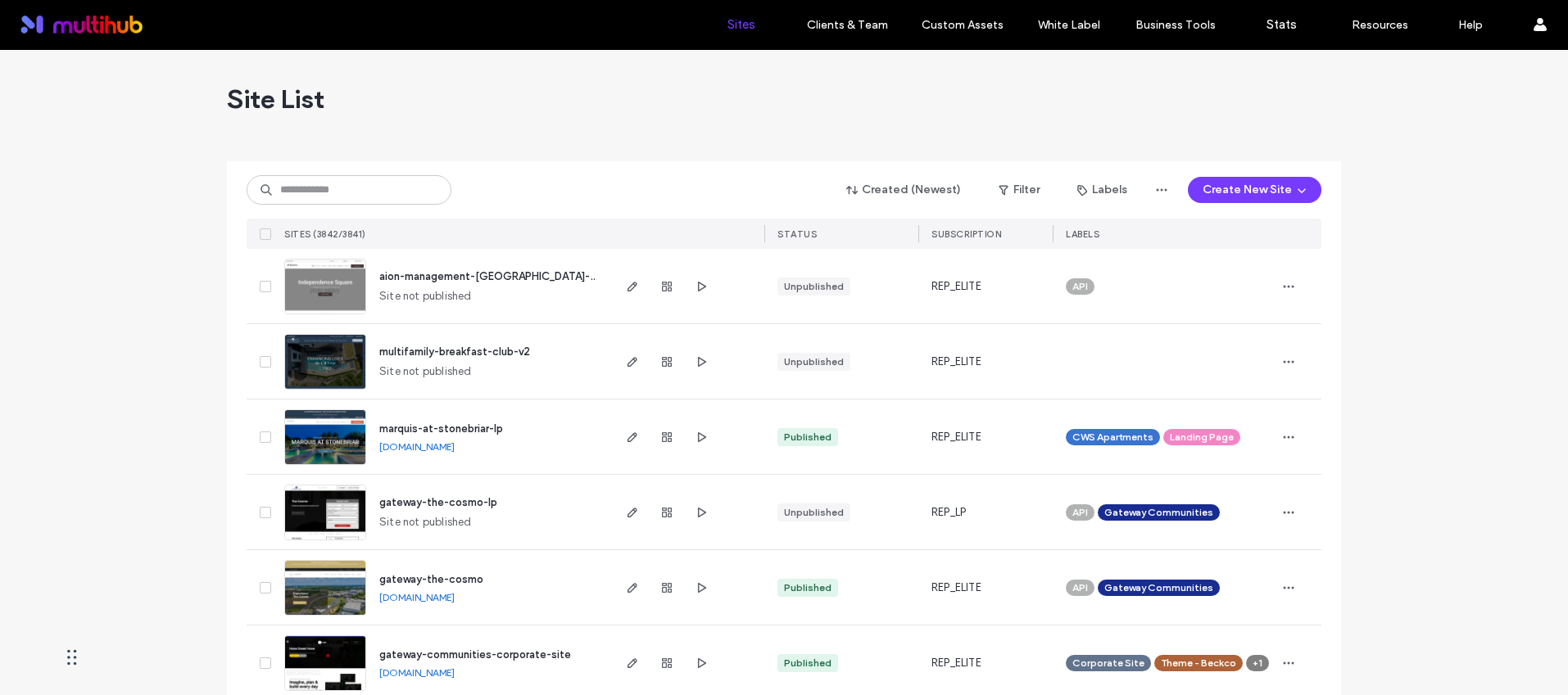
click at [383, 99] on div "Site List" at bounding box center [784, 99] width 1114 height 99
